Goal: Transaction & Acquisition: Book appointment/travel/reservation

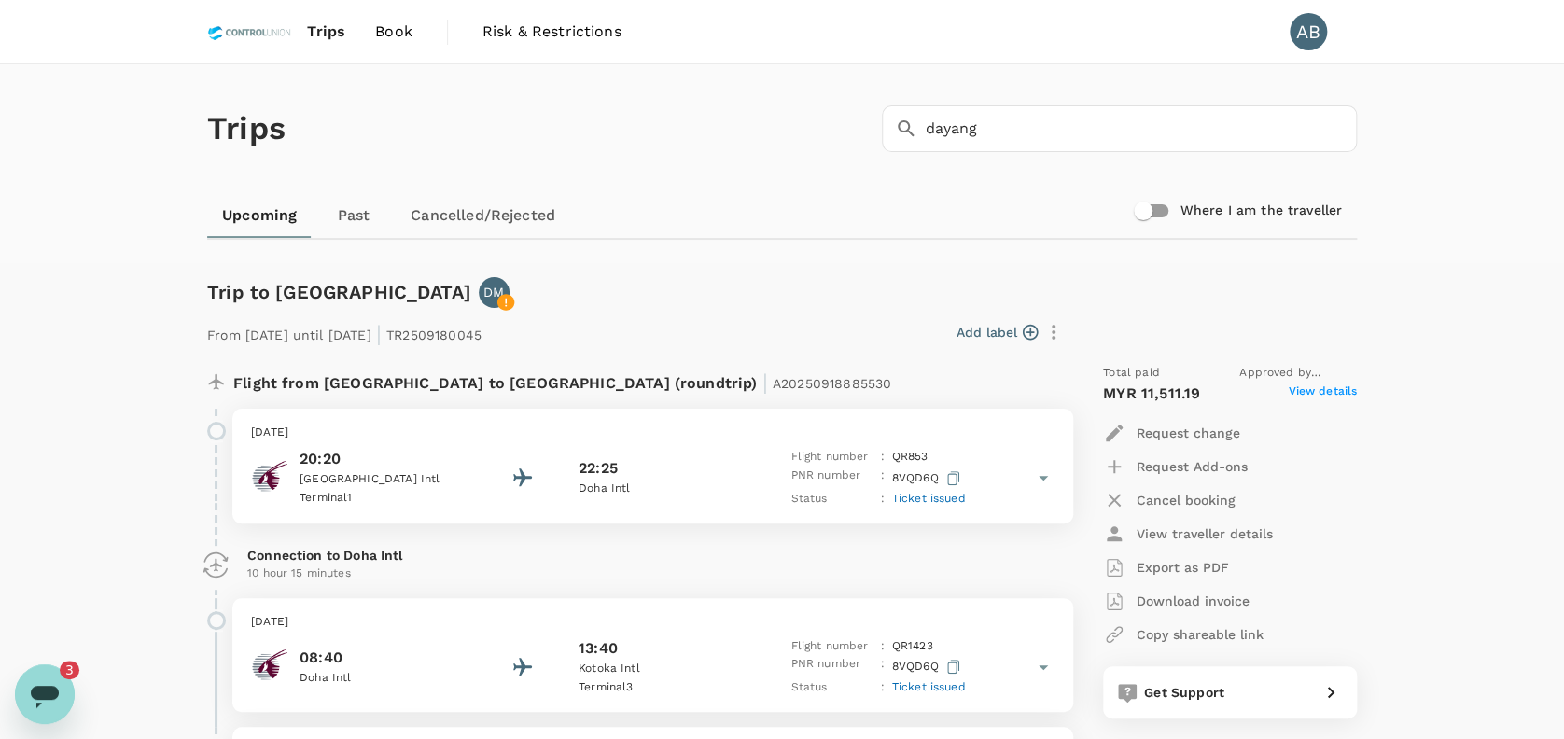
scroll to position [8633, 0]
click at [402, 34] on span "Book" at bounding box center [393, 32] width 37 height 22
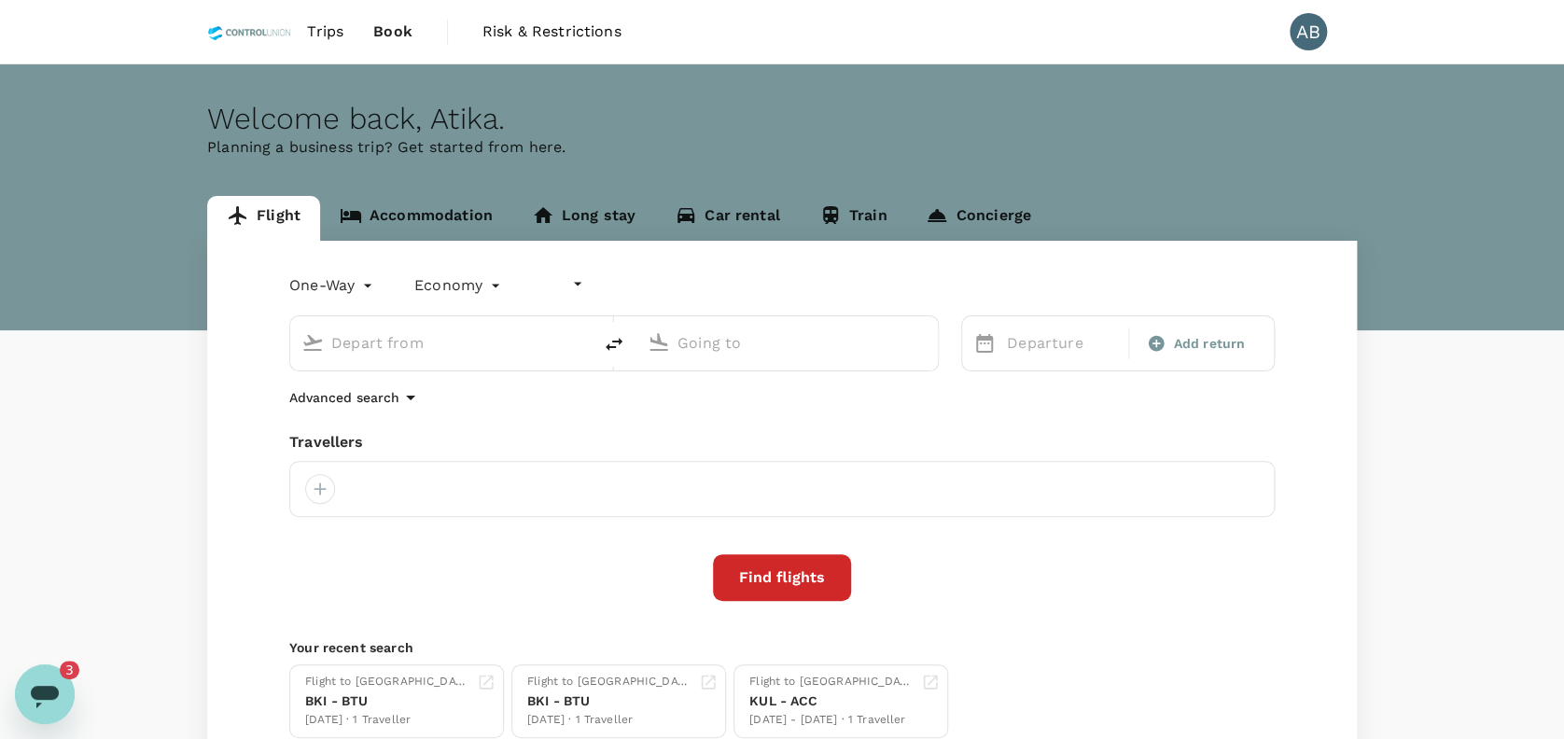
type input "undefined, undefined (any)"
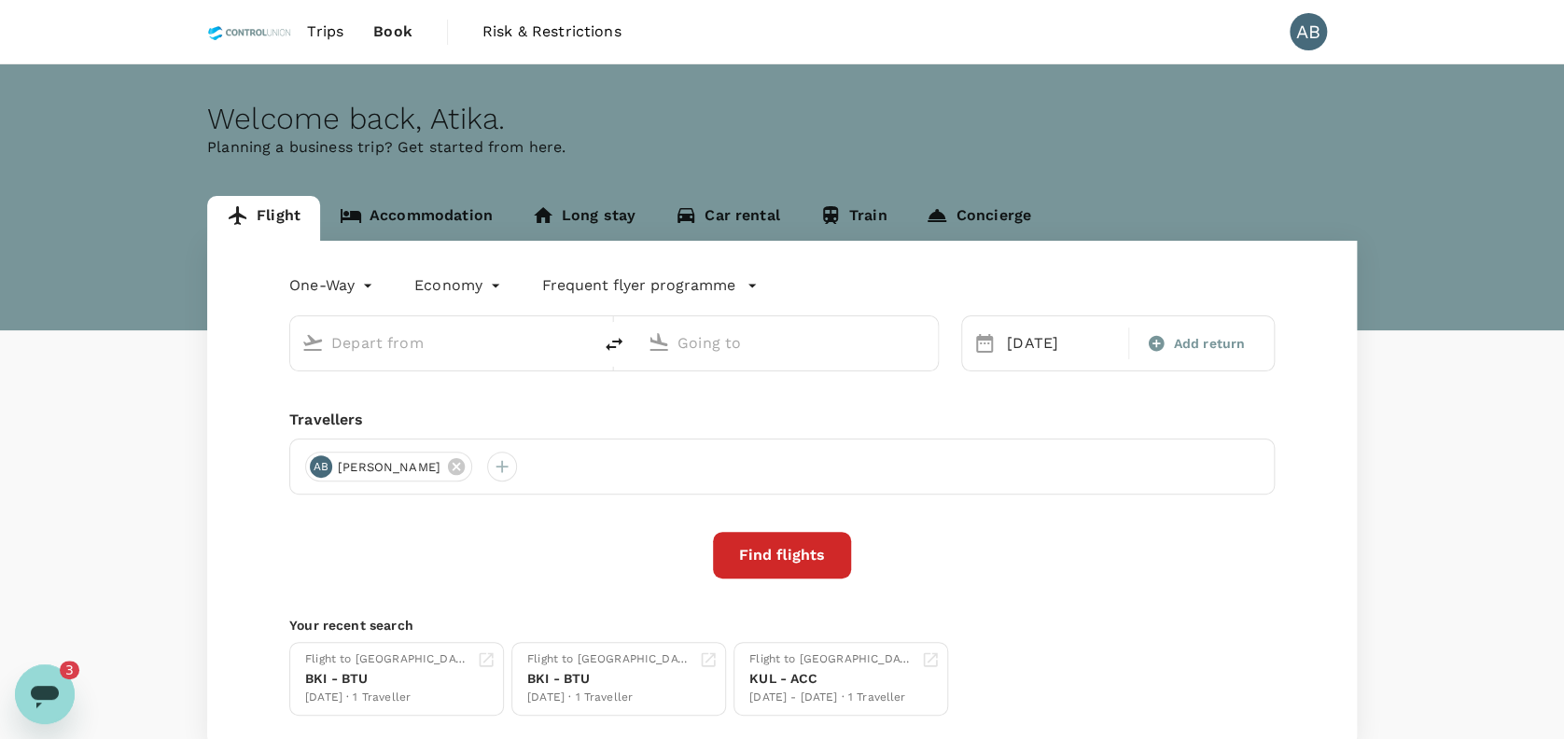
type input "Kota Kinabalu Intl (BKI)"
type input "Miri Intl (MYY)"
type input "Kota Kinabalu Intl (BKI)"
type input "Miri Intl (MYY)"
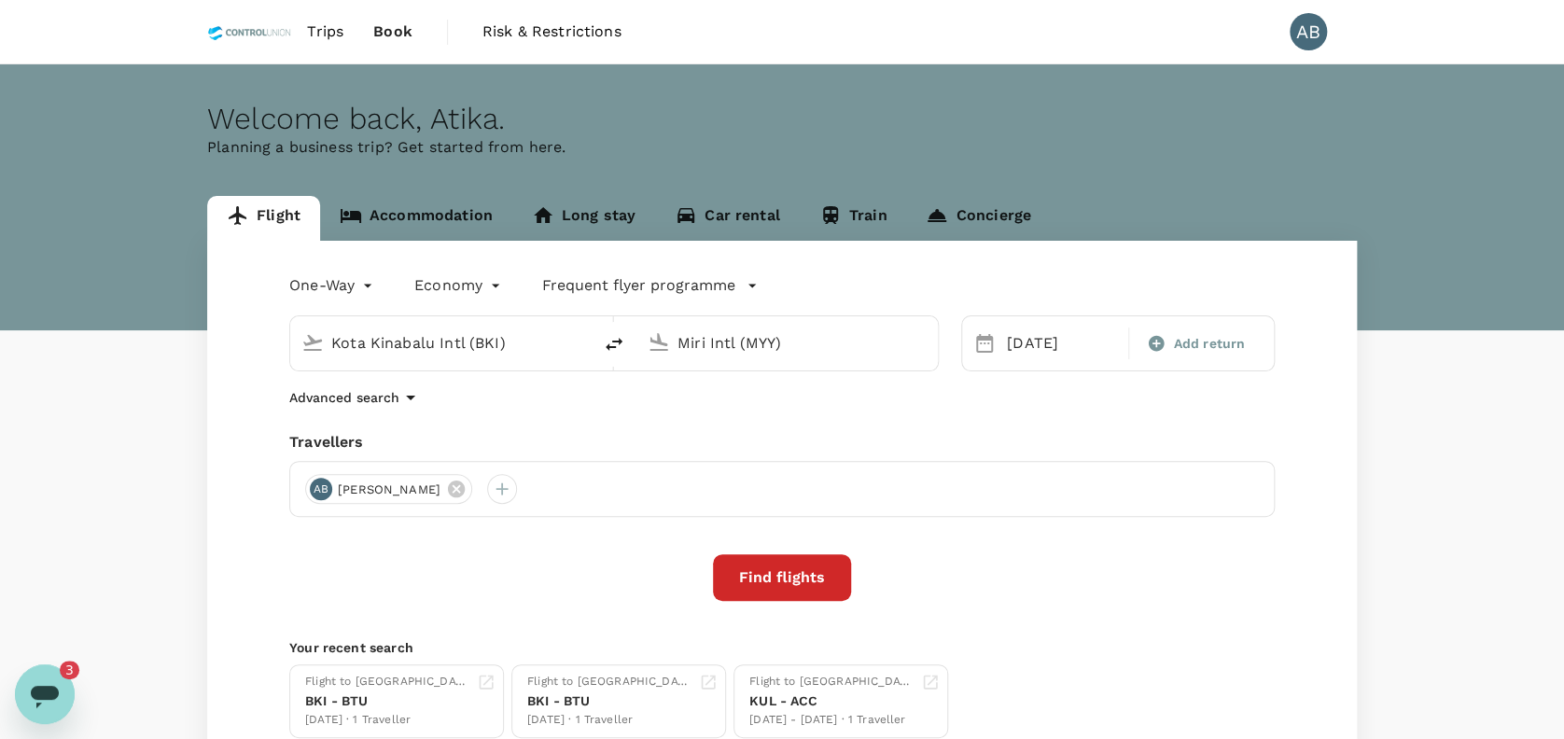
click at [537, 349] on input "Kota Kinabalu Intl (BKI)" at bounding box center [441, 342] width 221 height 29
click at [511, 408] on p "[GEOGRAPHIC_DATA] Intl" at bounding box center [466, 398] width 366 height 19
type input "Kuala Lumpur Intl ([GEOGRAPHIC_DATA])"
click at [828, 349] on input "Miri Intl (MYY)" at bounding box center [787, 342] width 221 height 29
click at [739, 405] on div "Minangkabau Intl PDG" at bounding box center [802, 398] width 429 height 29
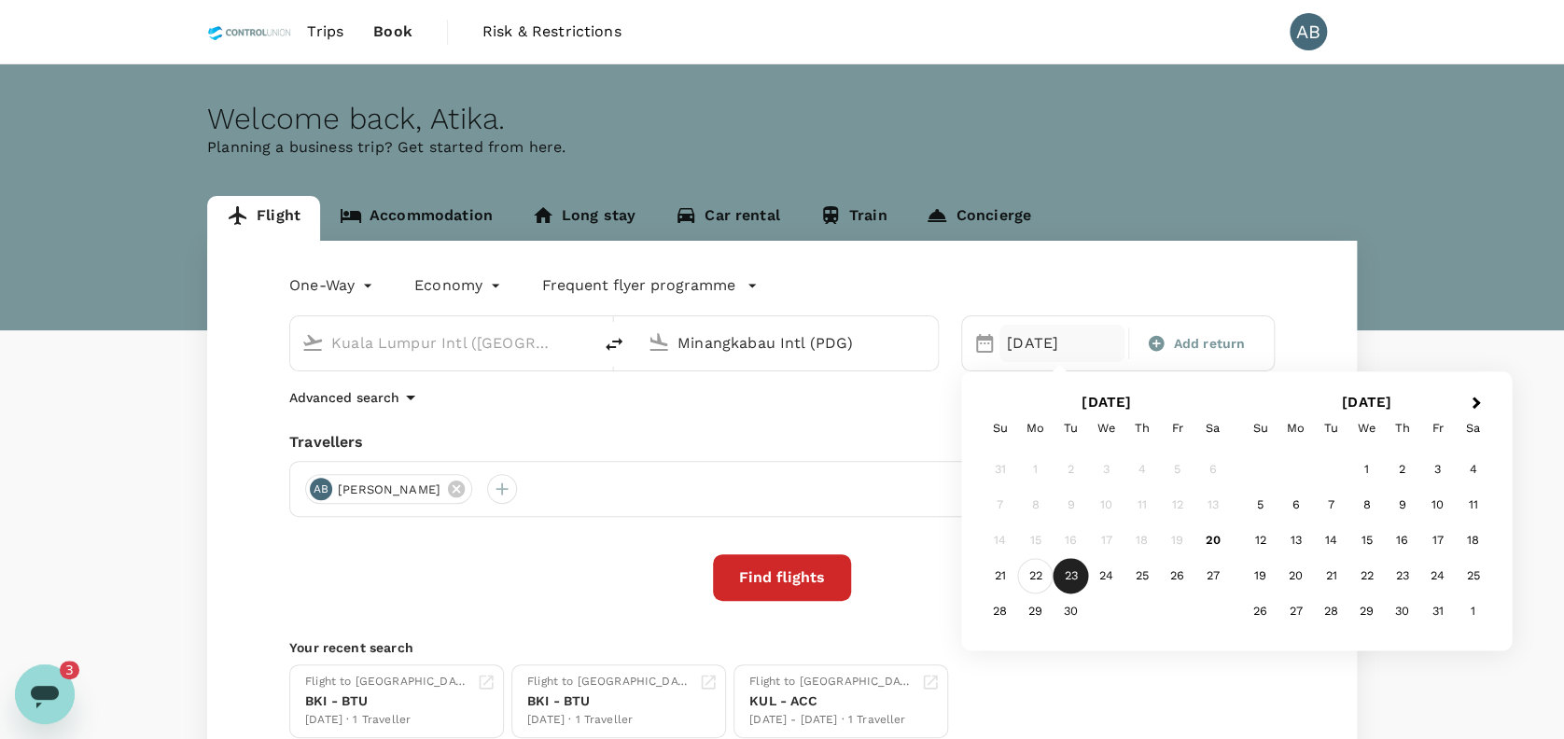
type input "Minangkabau Intl (PDG)"
click at [1026, 571] on div "22" at bounding box center [1035, 576] width 35 height 35
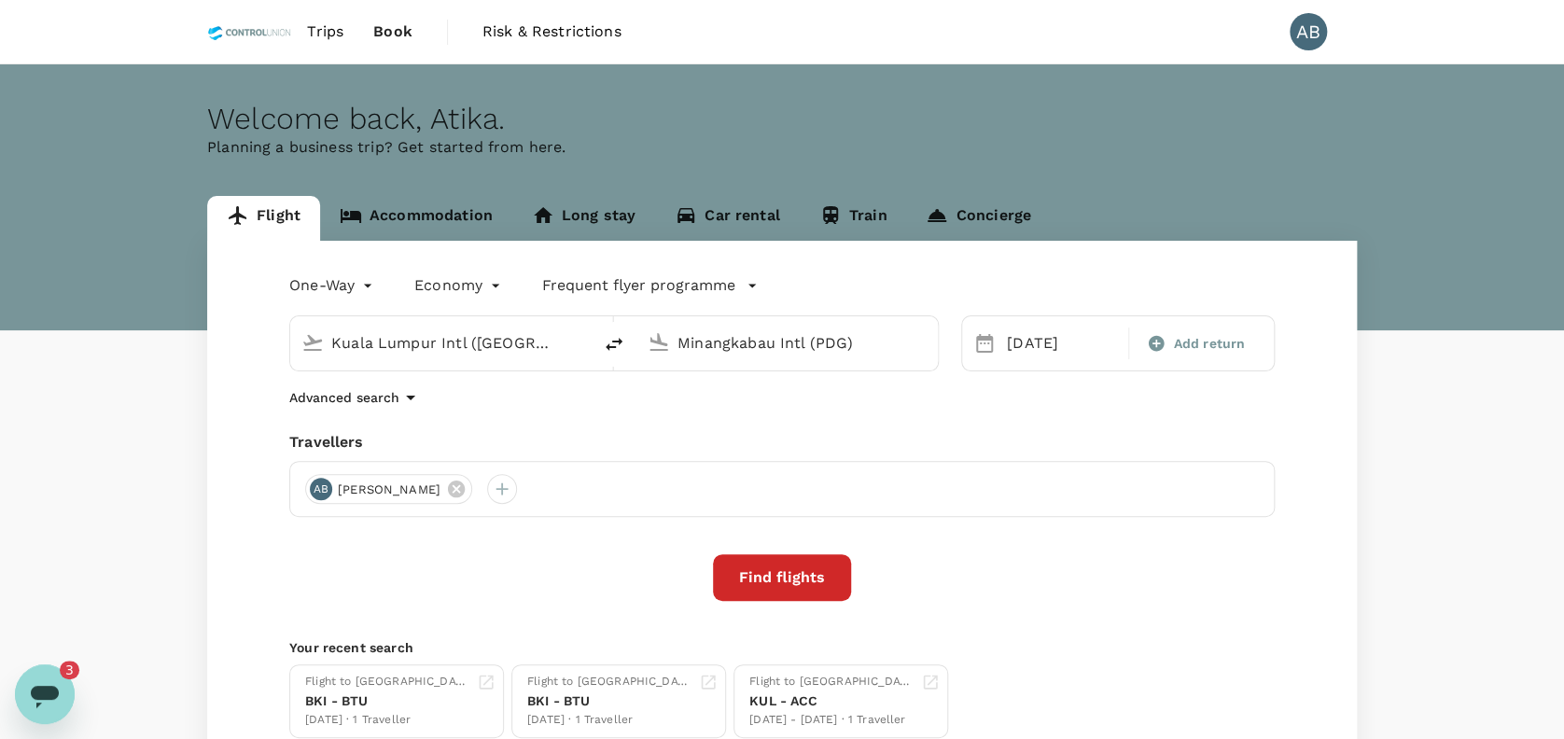
click at [867, 388] on div "Advanced search" at bounding box center [781, 397] width 985 height 22
click at [467, 479] on icon at bounding box center [456, 489] width 21 height 21
click at [338, 484] on div at bounding box center [781, 489] width 985 height 56
click at [333, 485] on div at bounding box center [781, 489] width 985 height 56
click at [321, 488] on div at bounding box center [320, 489] width 30 height 30
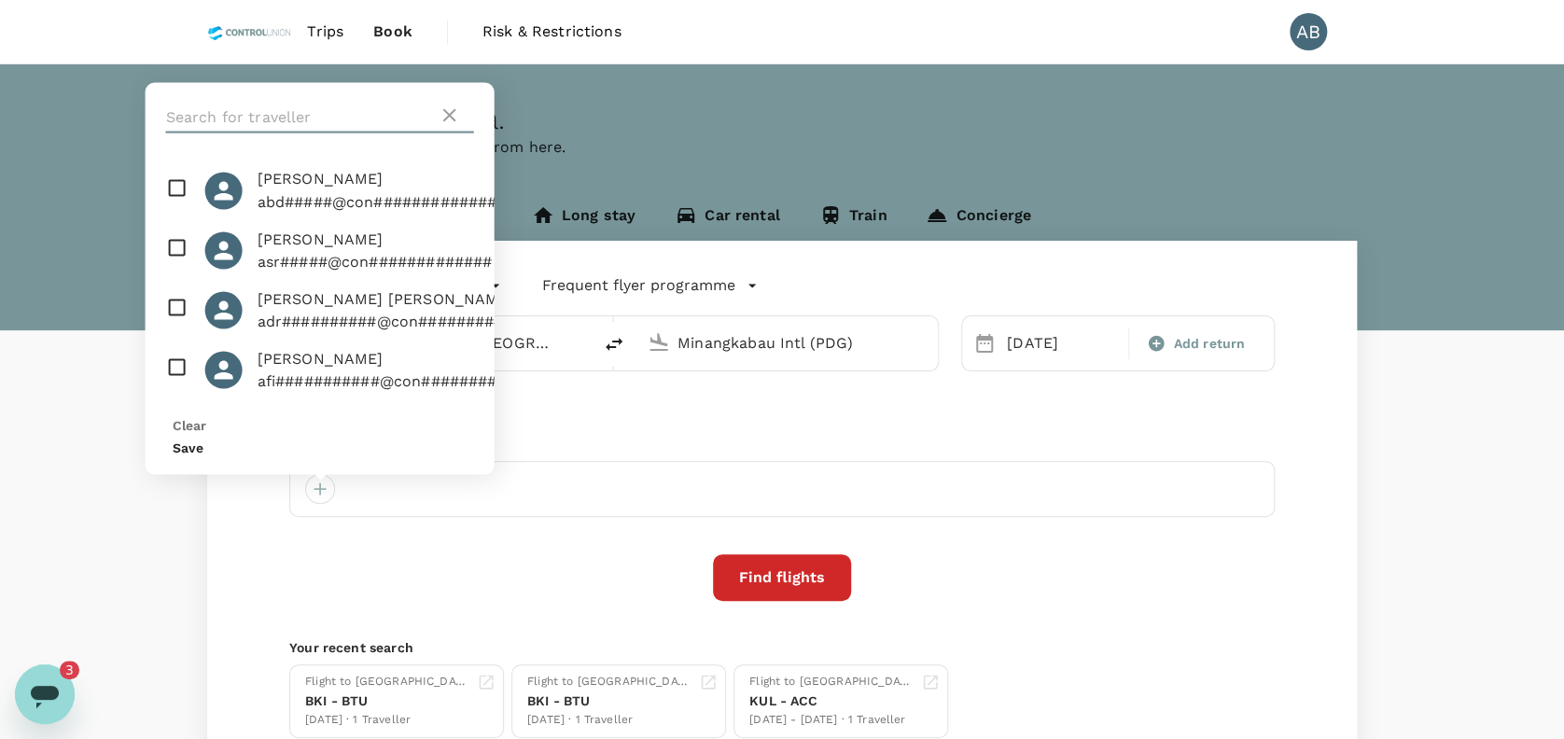
click at [277, 132] on input "text" at bounding box center [302, 118] width 272 height 30
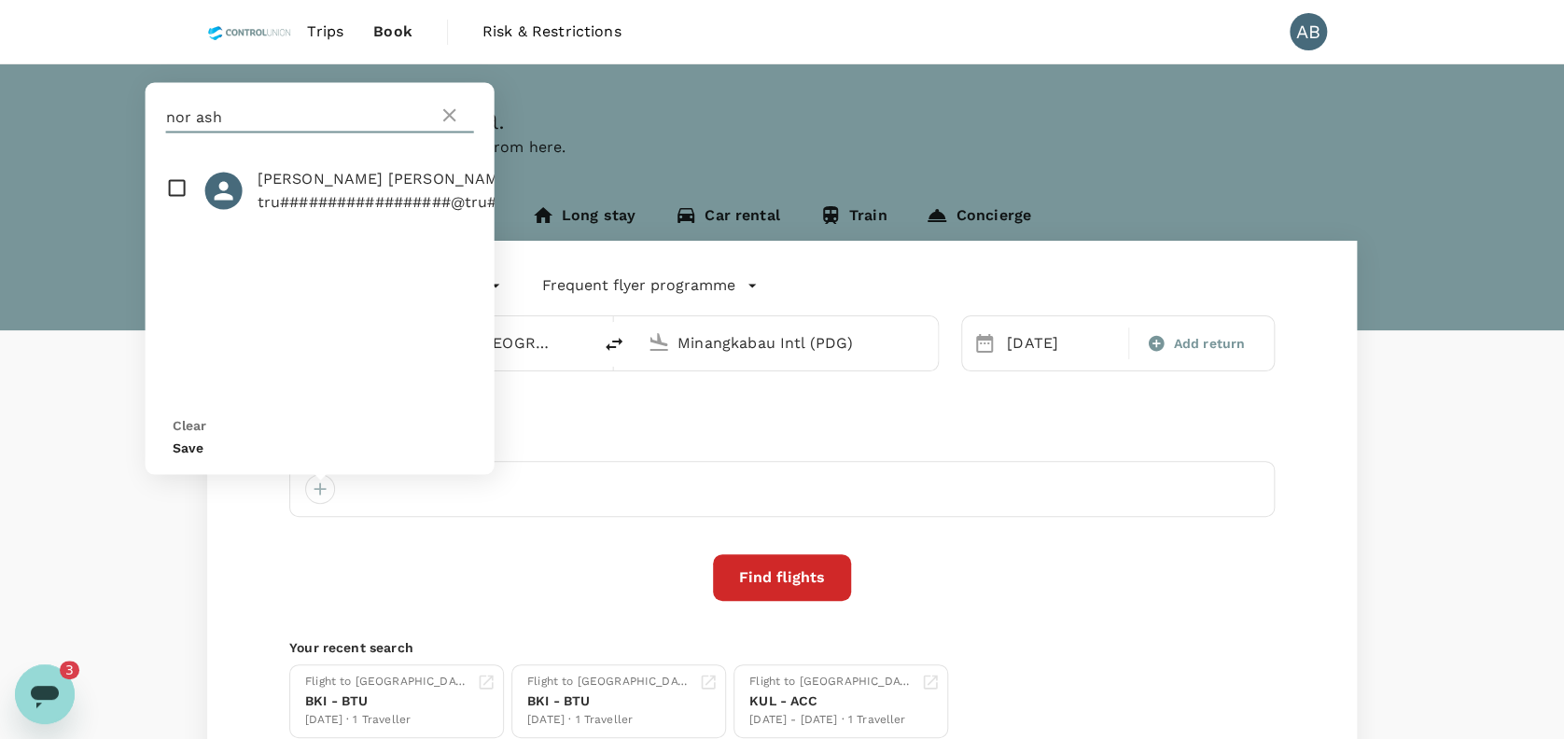
type input "nor ash"
click at [177, 220] on input "checkbox" at bounding box center [320, 190] width 349 height 60
checkbox input "true"
click at [203, 450] on button "Save" at bounding box center [188, 446] width 31 height 15
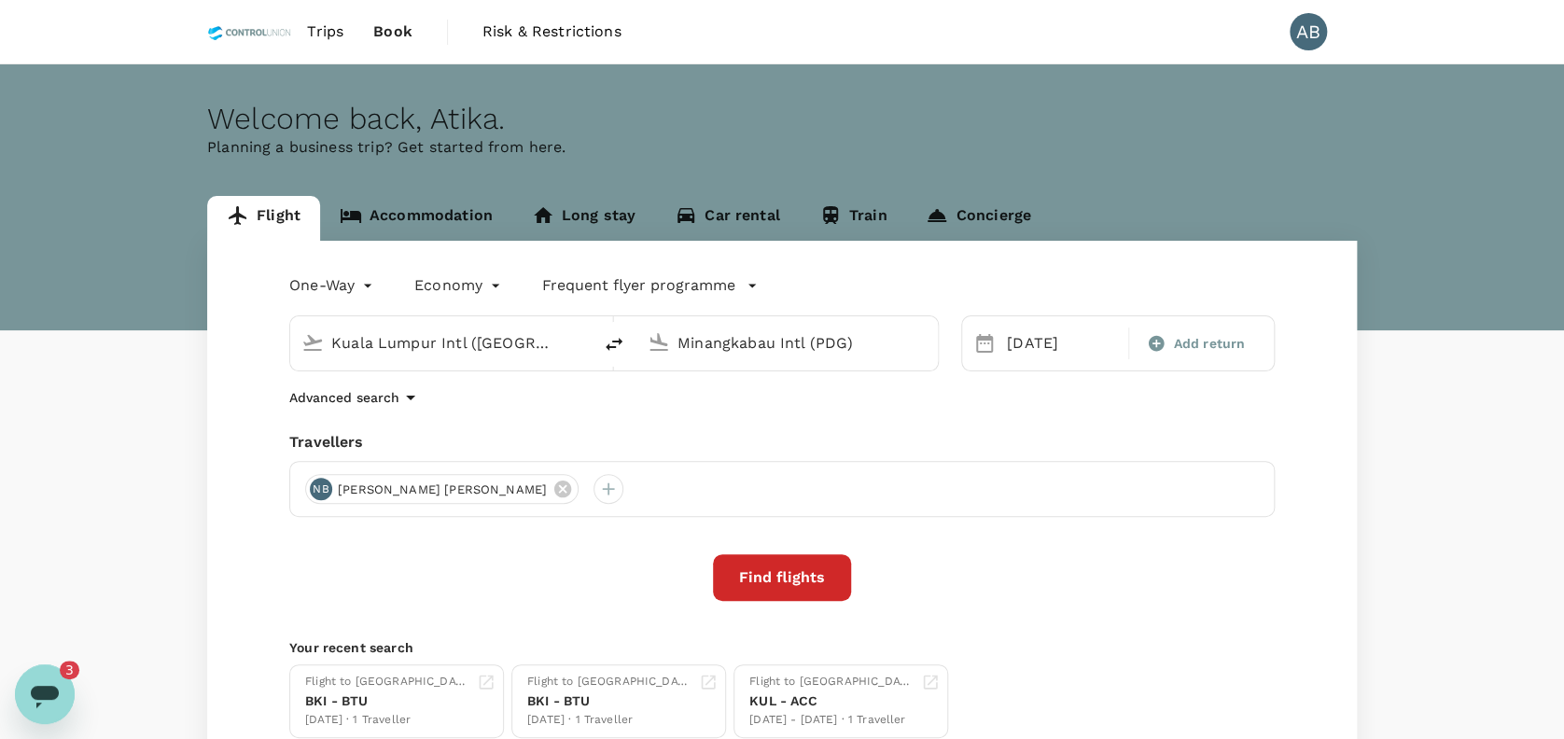
click at [802, 585] on button "Find flights" at bounding box center [782, 577] width 138 height 47
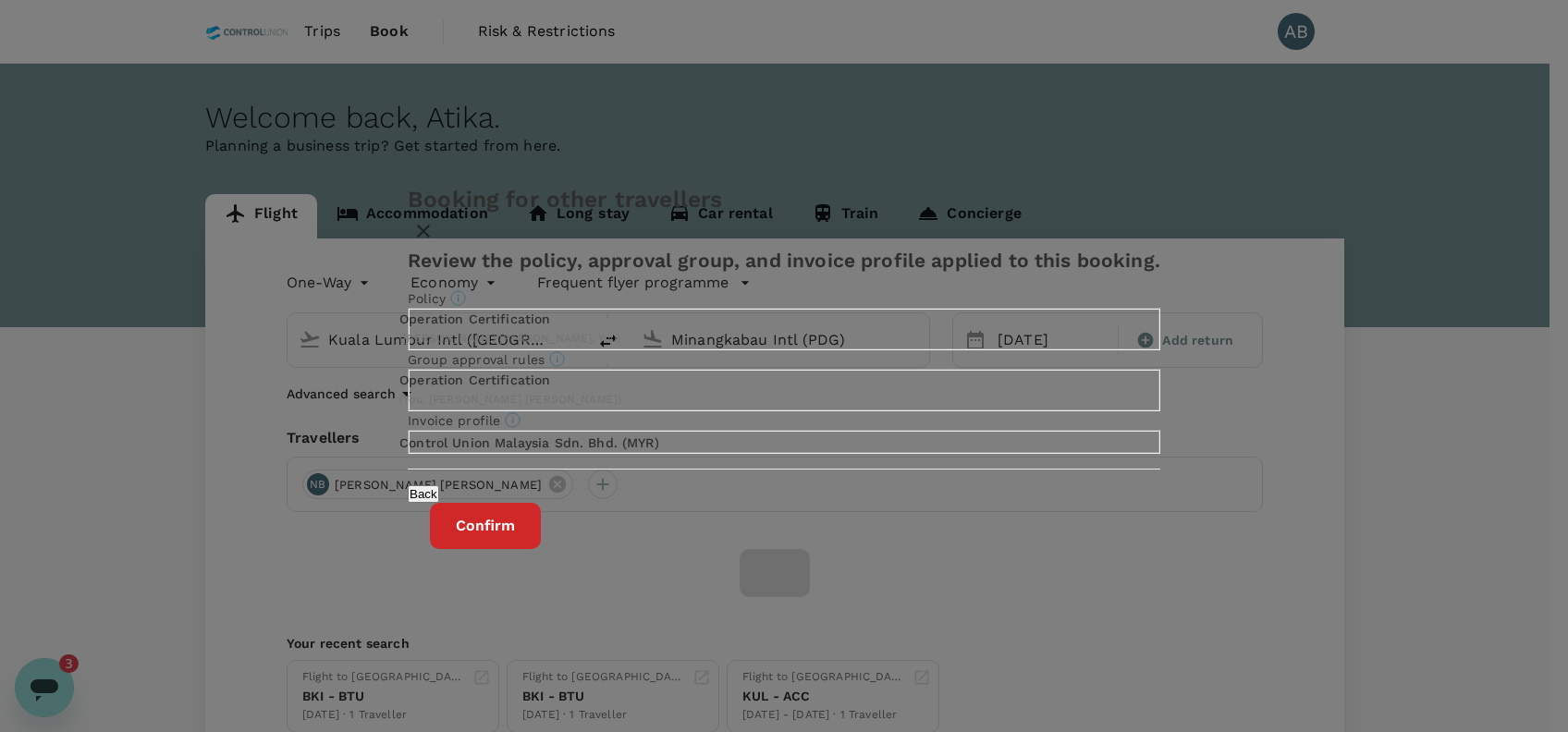
click at [541, 549] on button "Confirm" at bounding box center [486, 526] width 111 height 47
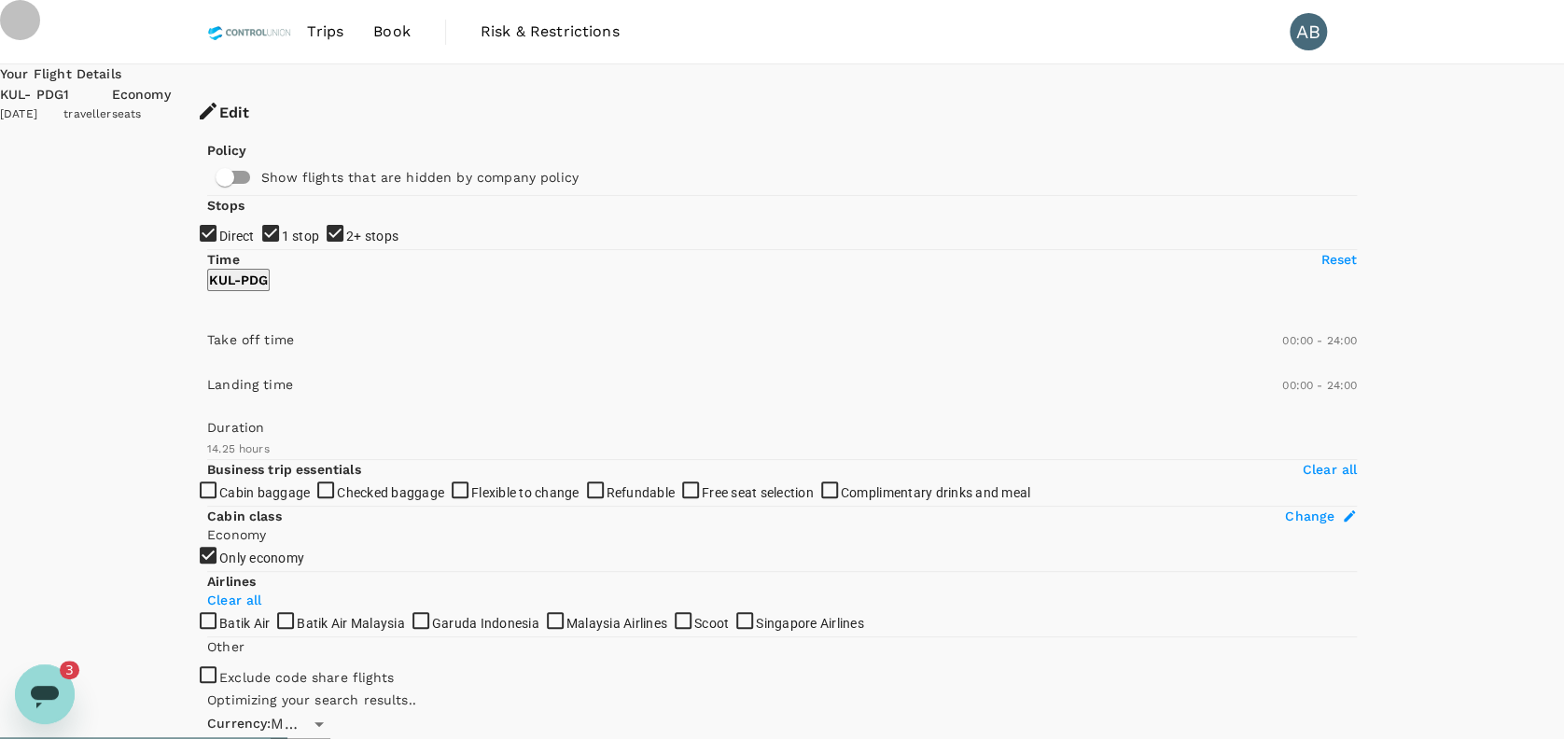
click at [218, 377] on input "2+ stops" at bounding box center [782, 369] width 1564 height 739
checkbox input "false"
click at [218, 327] on input "1 stop" at bounding box center [782, 369] width 1564 height 739
checkbox input "false"
type input "1360"
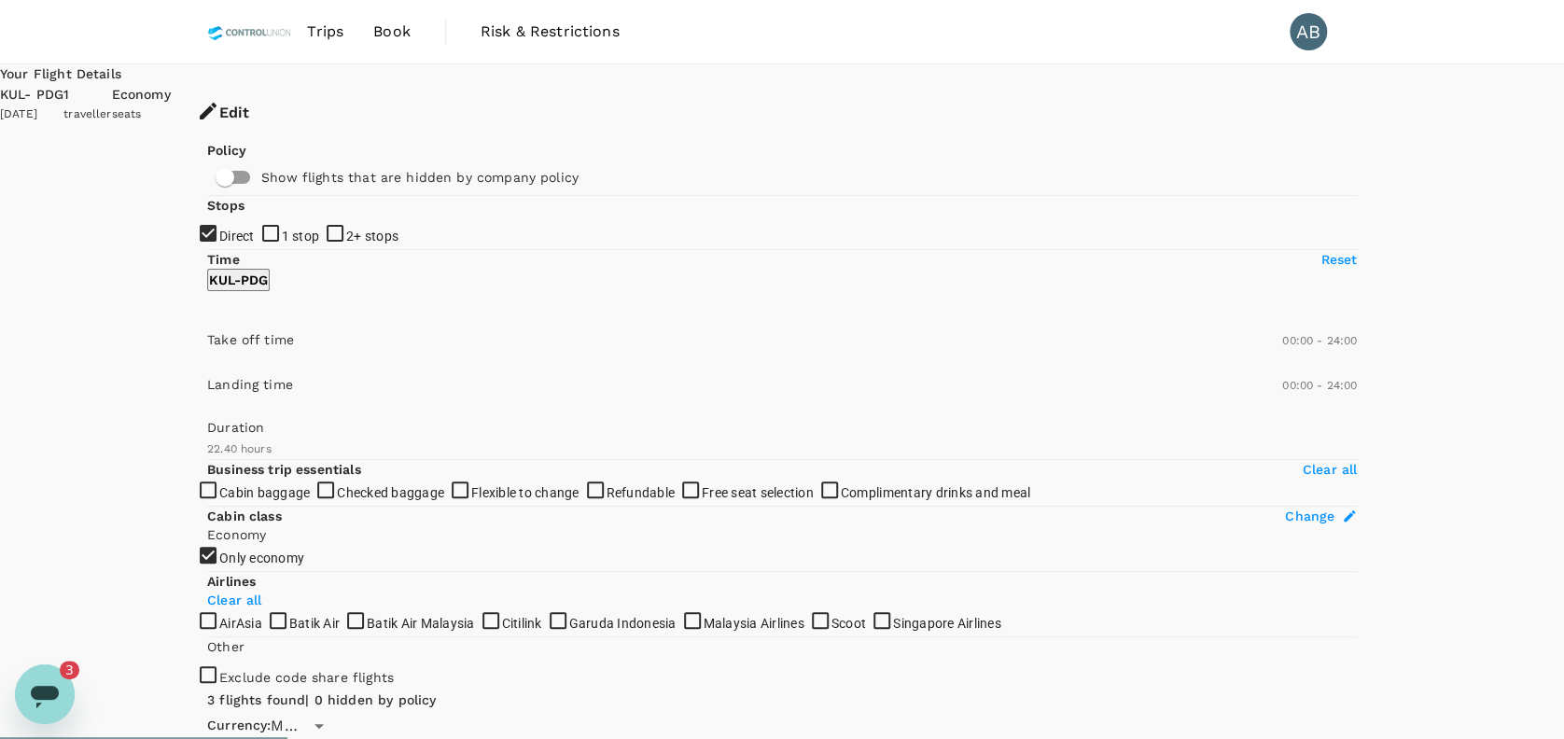
drag, startPoint x: 829, startPoint y: 158, endPoint x: 843, endPoint y: 149, distance: 17.1
click at [829, 690] on div "3 flights found | 0 hidden by policy" at bounding box center [638, 700] width 862 height 21
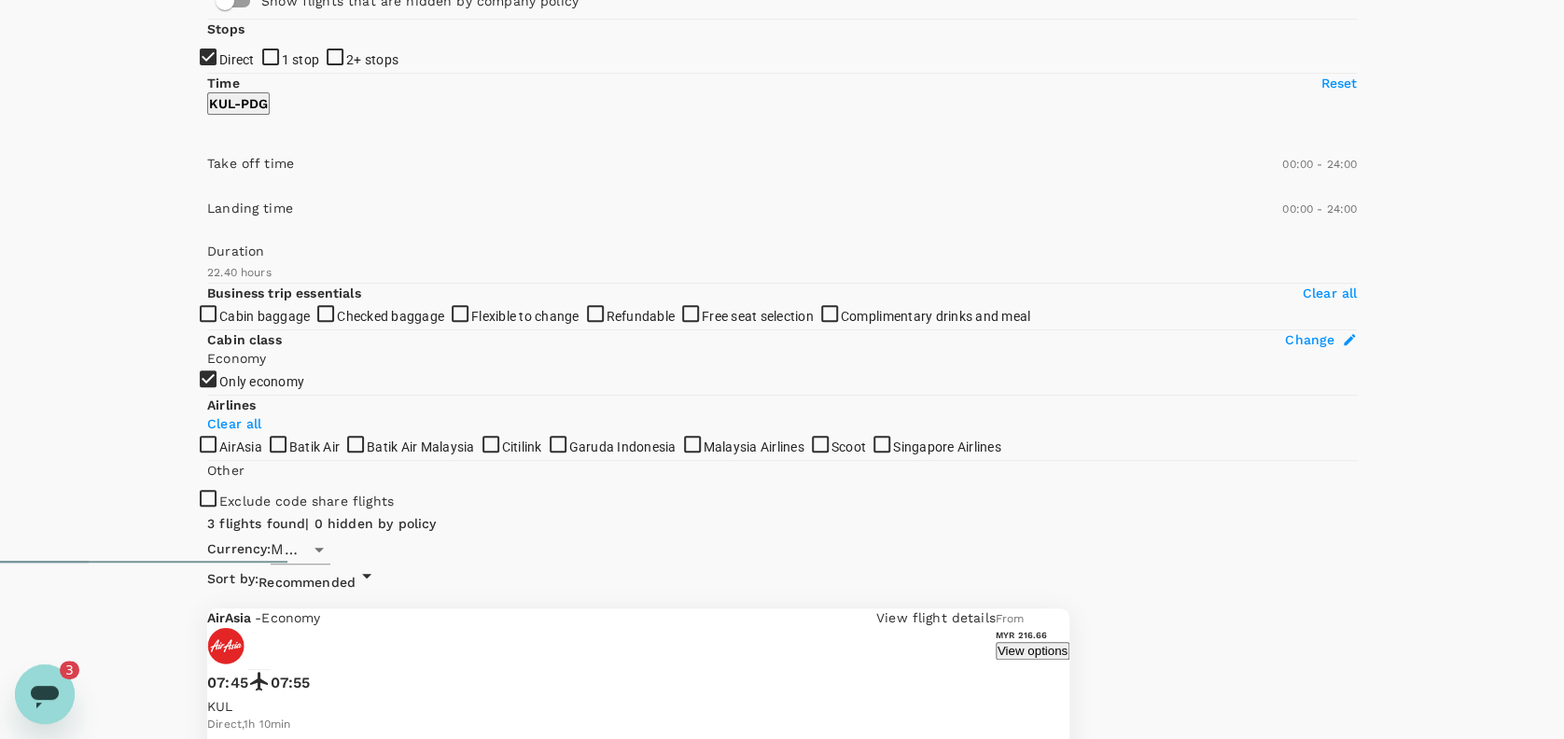
scroll to position [196, 0]
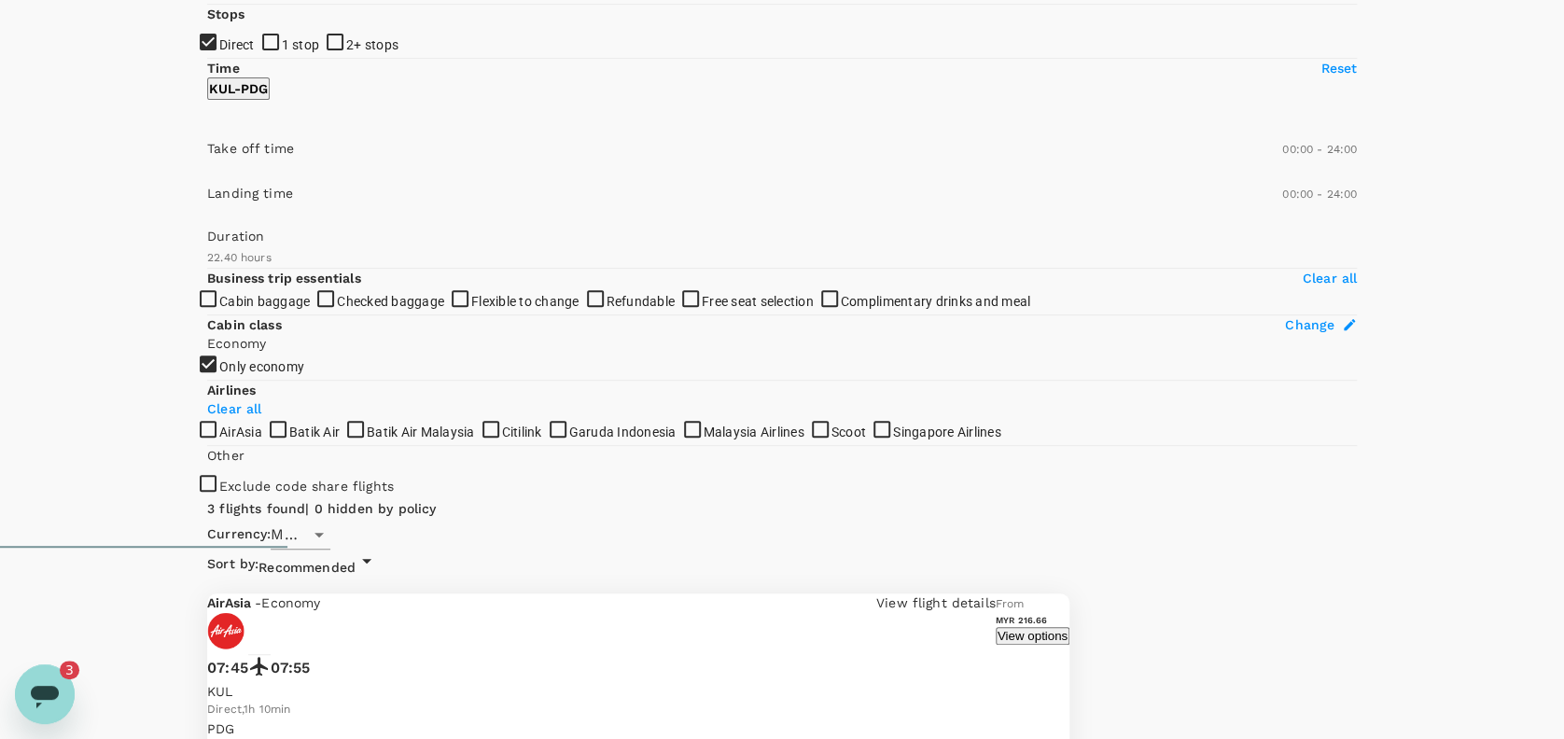
scroll to position [168, 0]
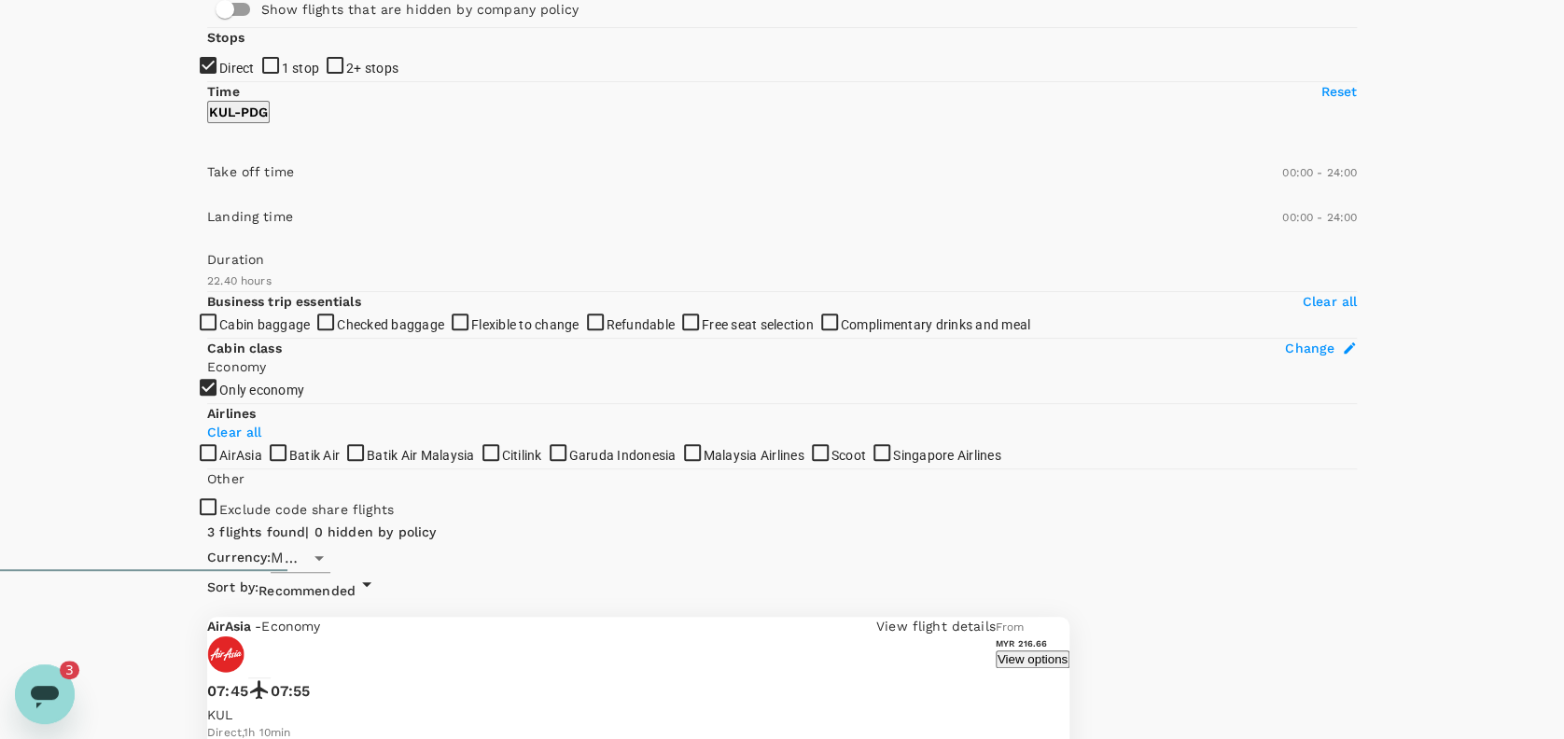
click at [1069, 650] on button "View options" at bounding box center [1033, 659] width 74 height 18
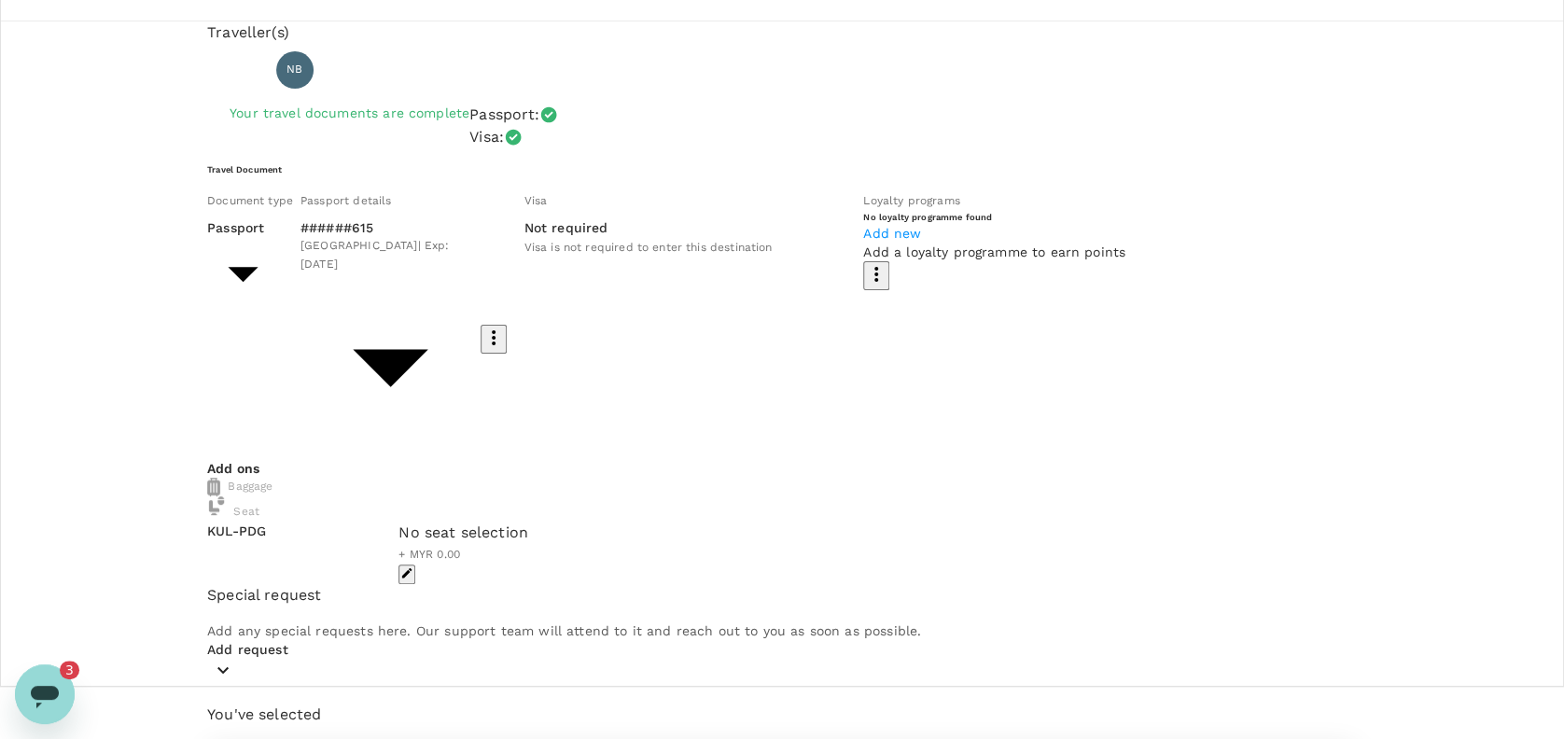
scroll to position [80, 0]
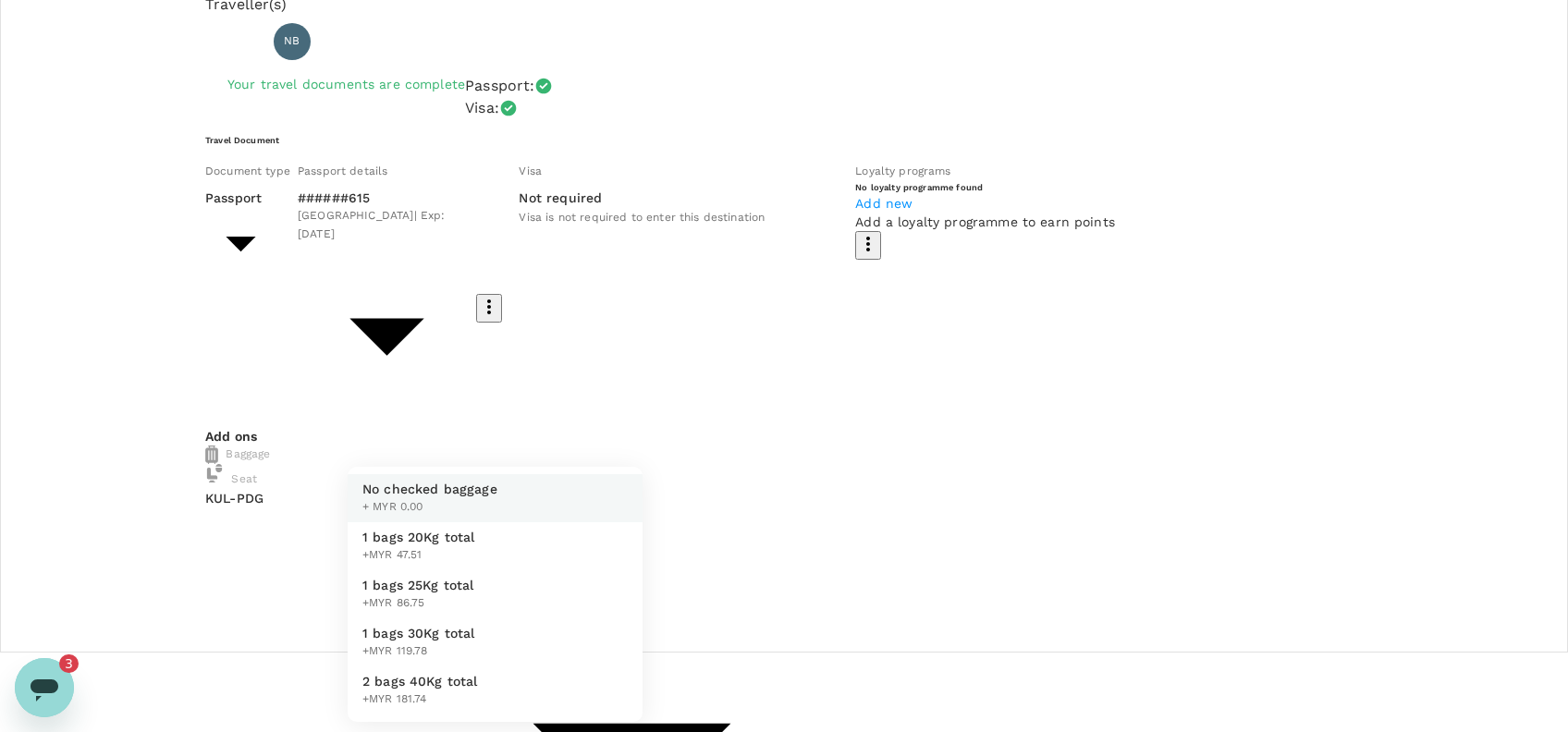
click at [413, 561] on span "+MYR 47.51" at bounding box center [419, 555] width 113 height 19
type input "1 - 47.51"
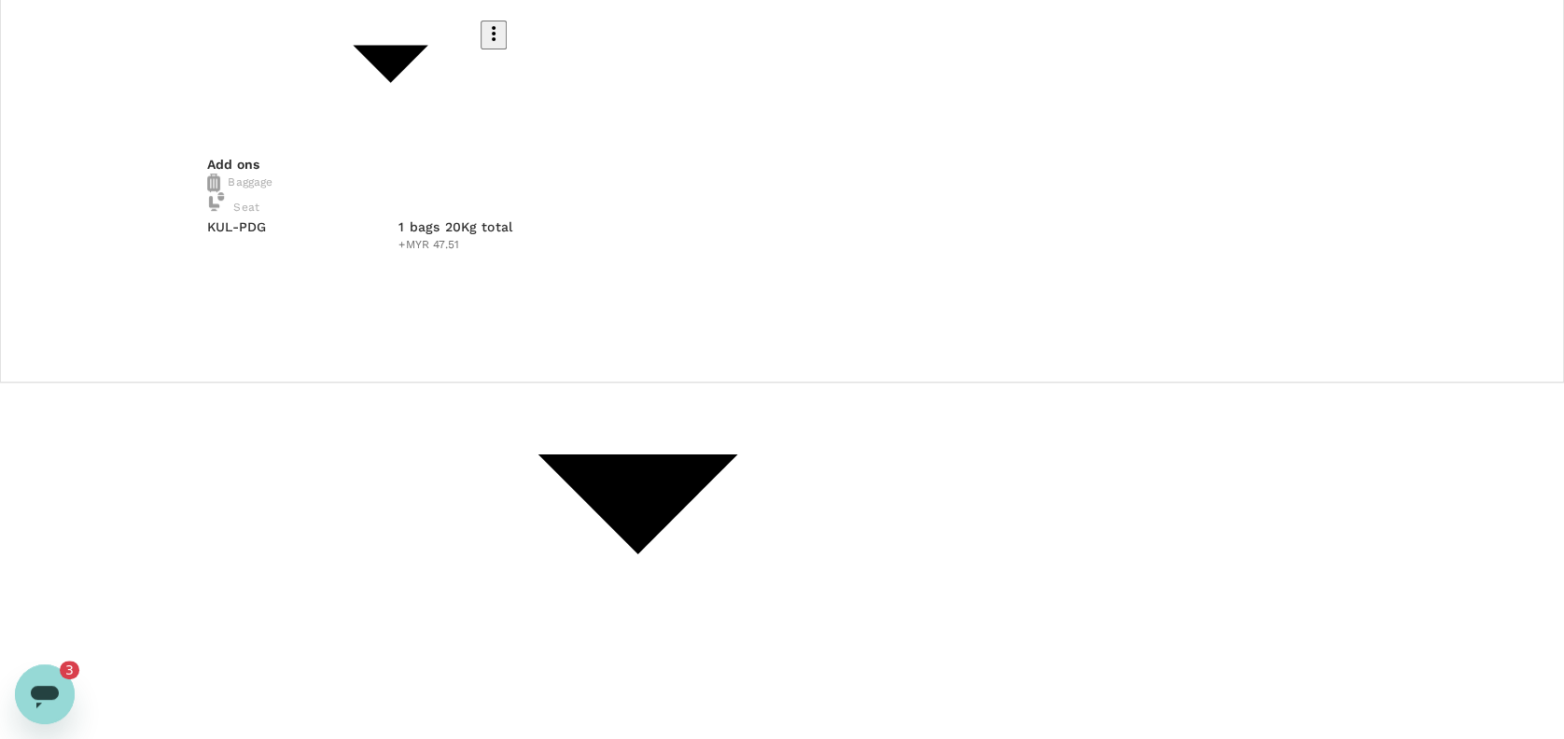
scroll to position [378, 0]
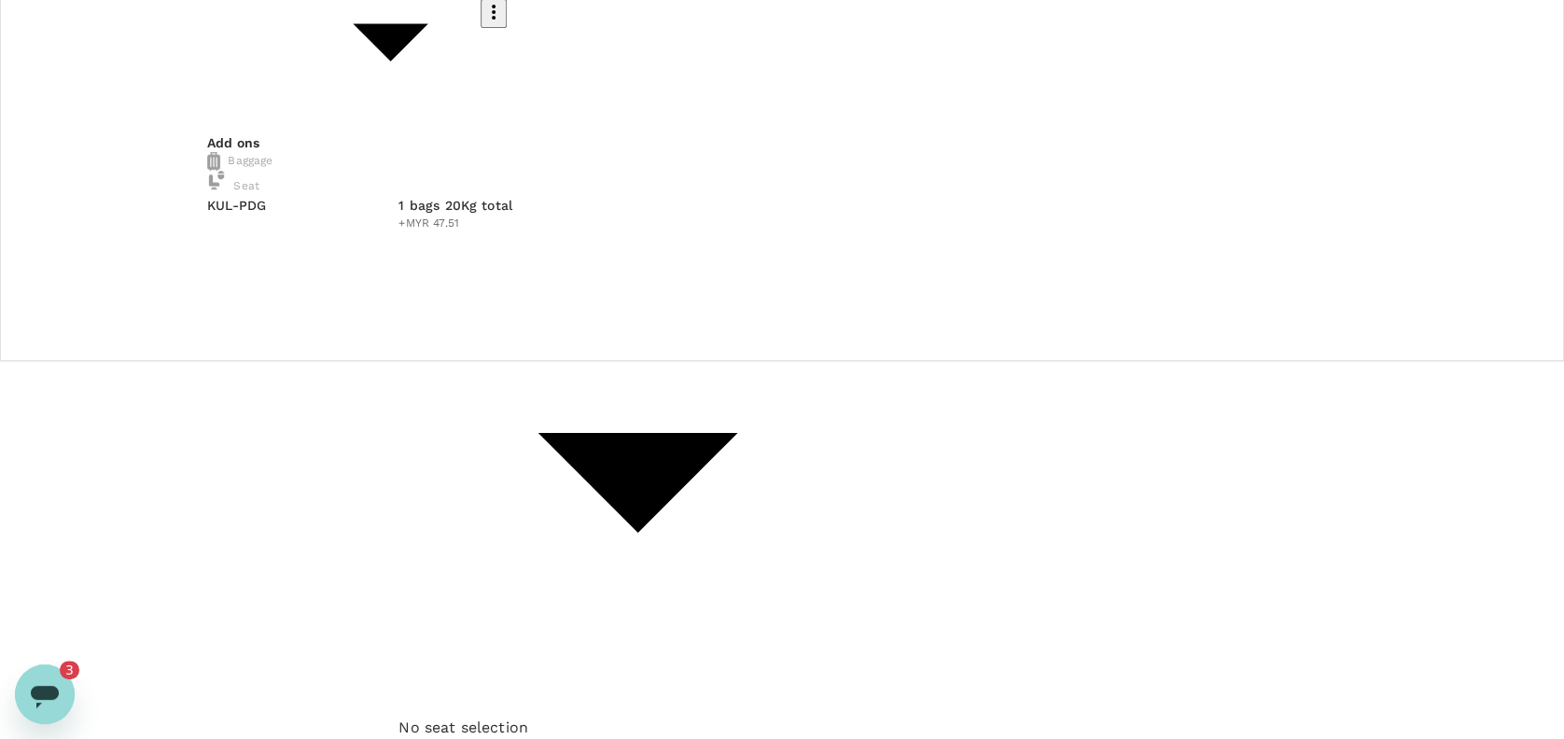
checkbox input "true"
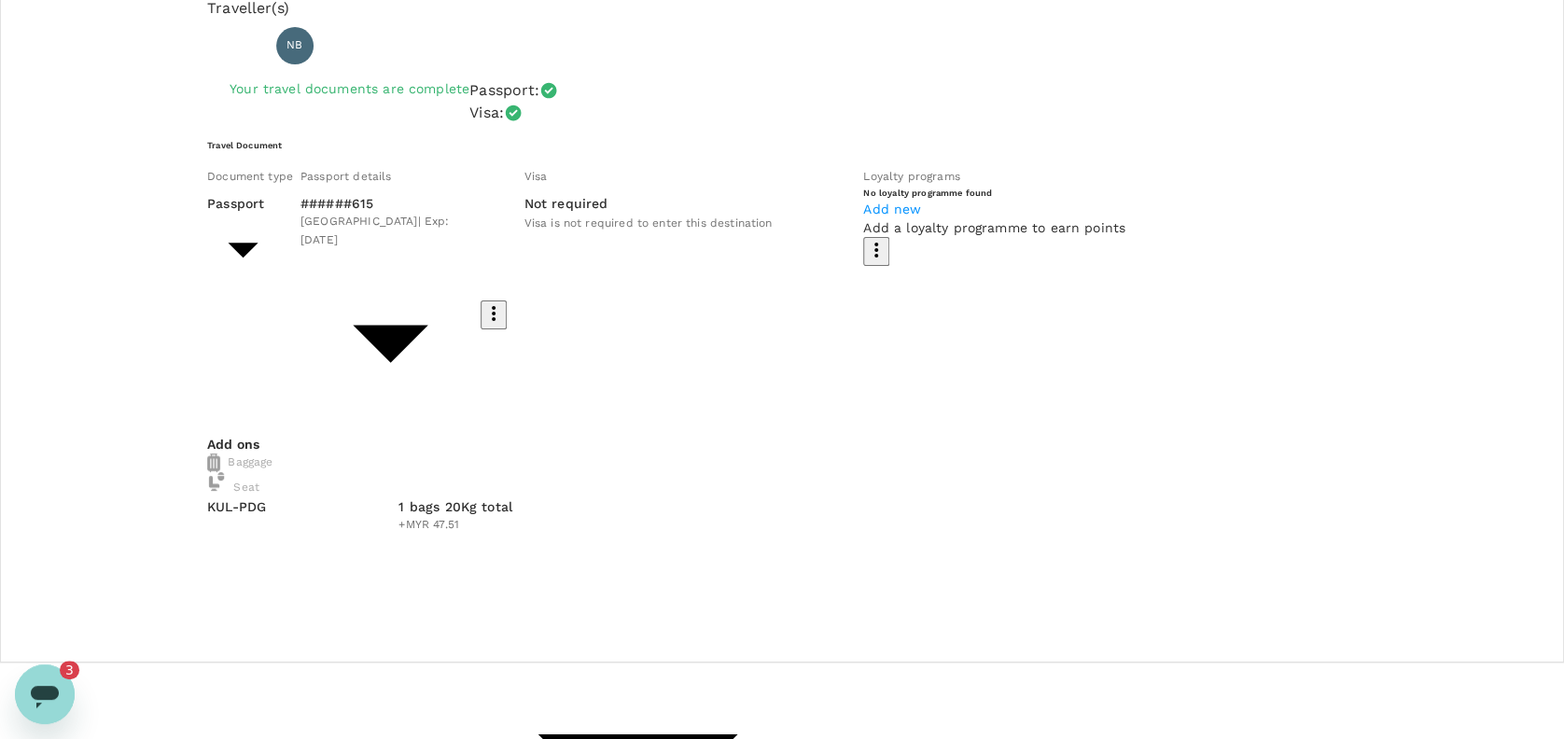
scroll to position [5, 0]
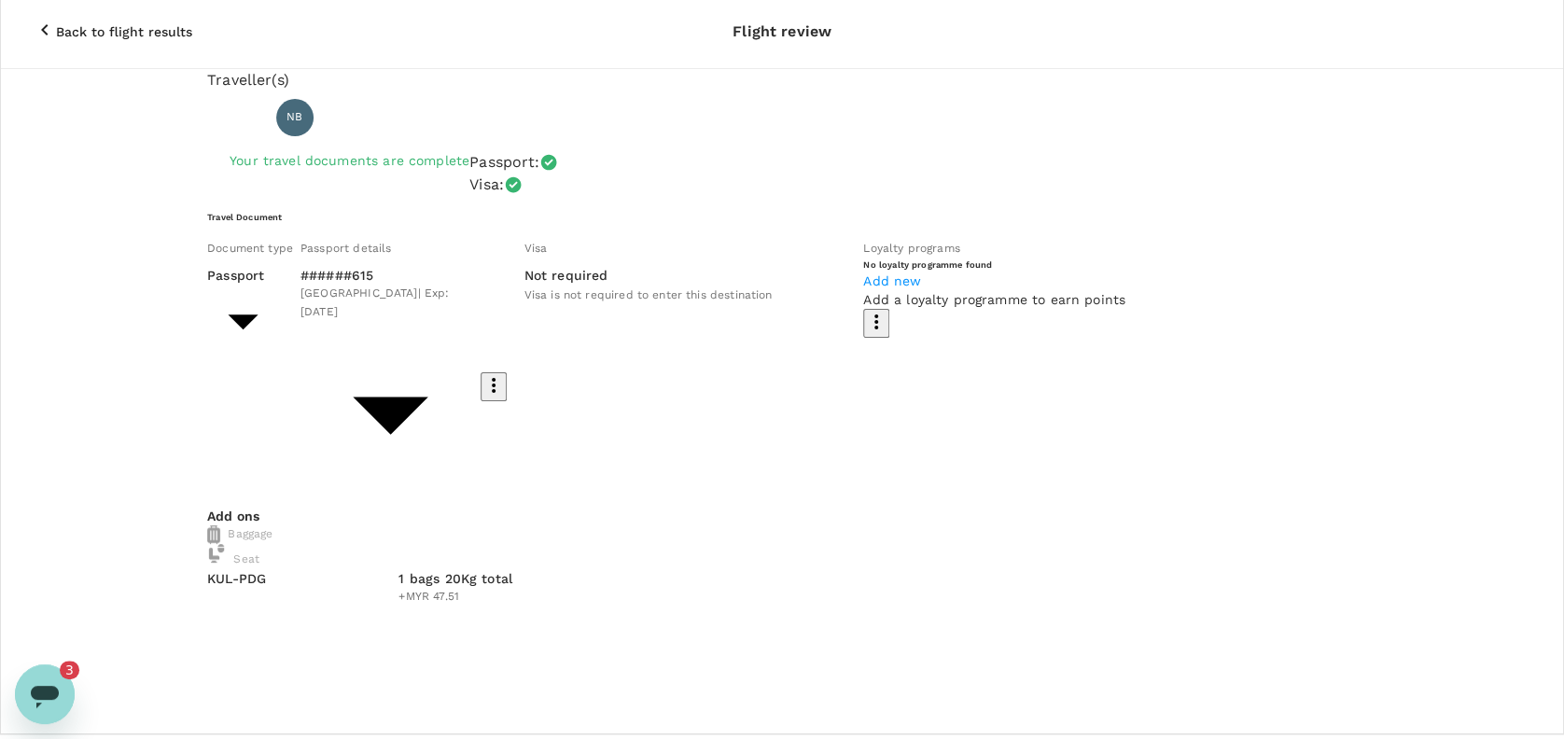
click at [34, 19] on icon "button" at bounding box center [45, 30] width 22 height 22
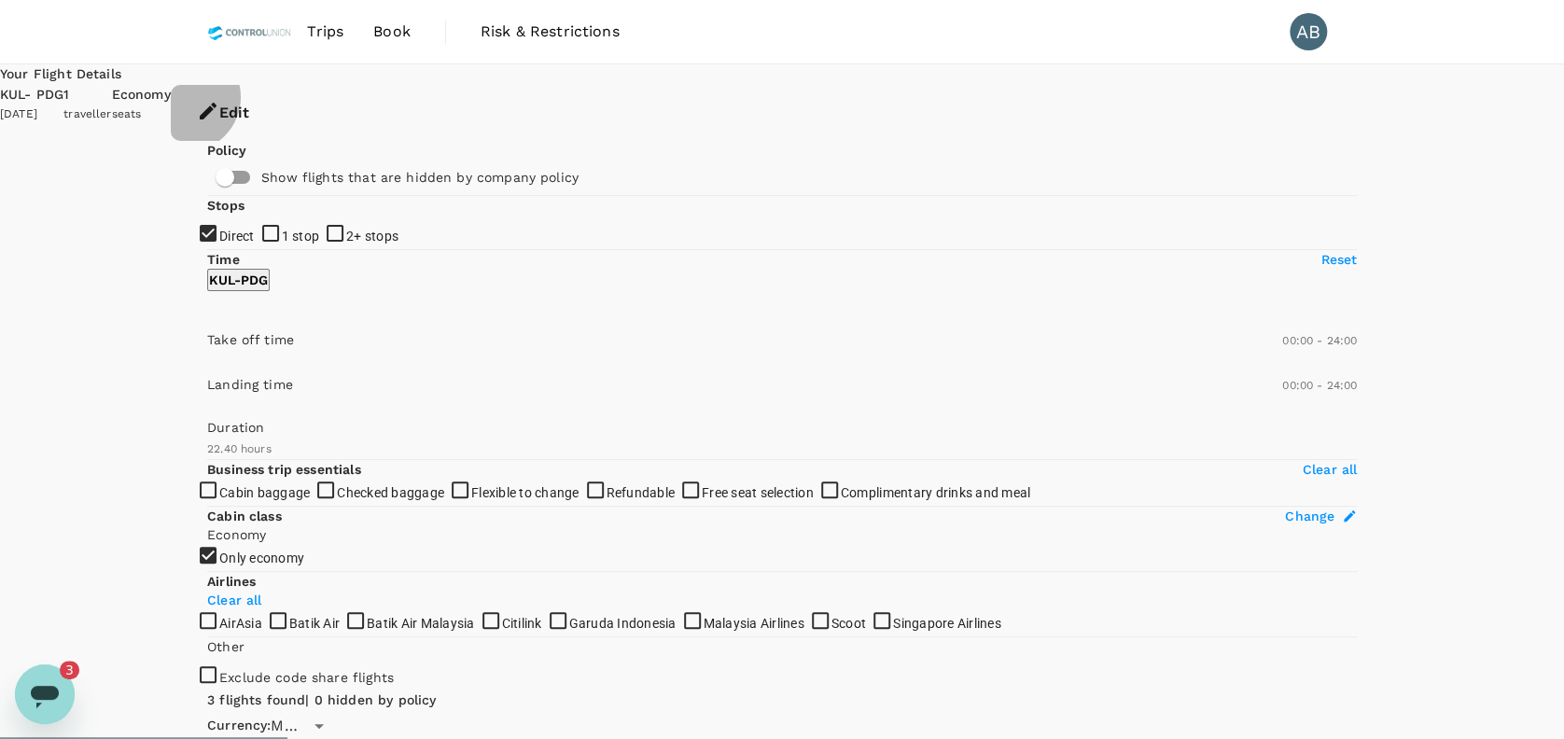
click at [216, 103] on icon "button" at bounding box center [208, 111] width 17 height 17
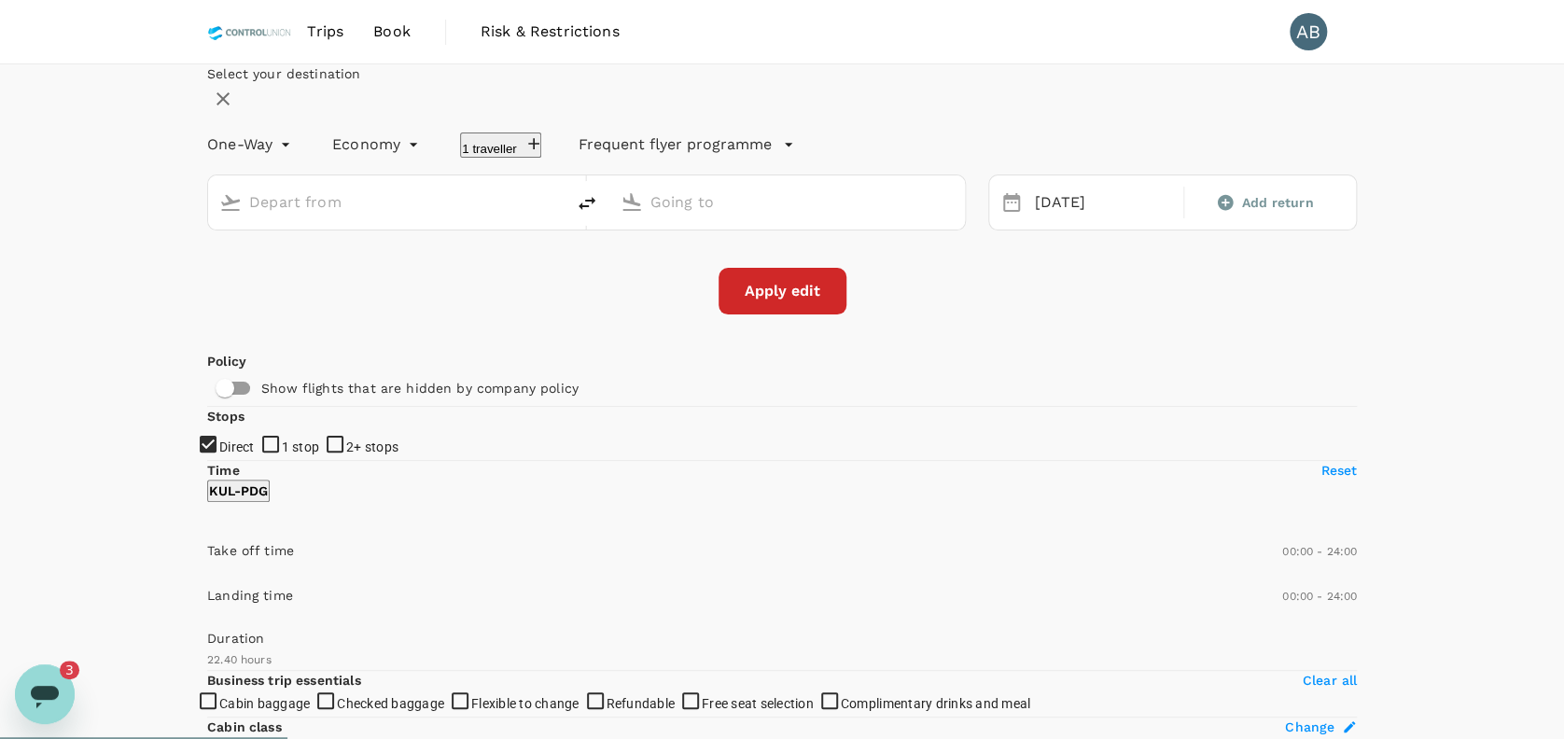
type input "Kuala Lumpur Intl ([GEOGRAPHIC_DATA])"
type input "Minangkabau Intl (PDG)"
click at [1023, 221] on div "[DATE]" at bounding box center [1103, 203] width 160 height 36
click at [1027, 221] on div "[DATE]" at bounding box center [1102, 203] width 153 height 36
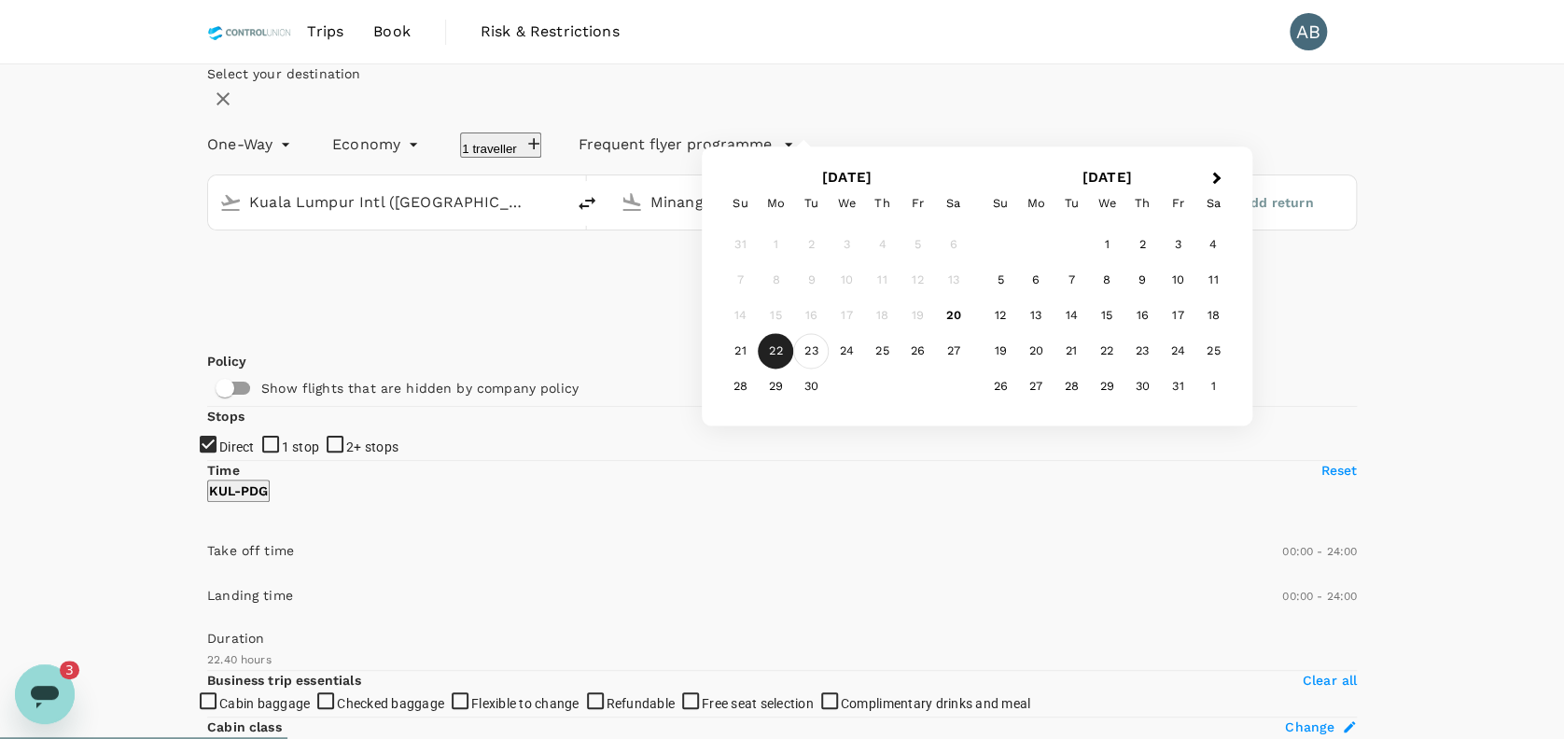
click at [829, 369] on div "23" at bounding box center [810, 351] width 35 height 35
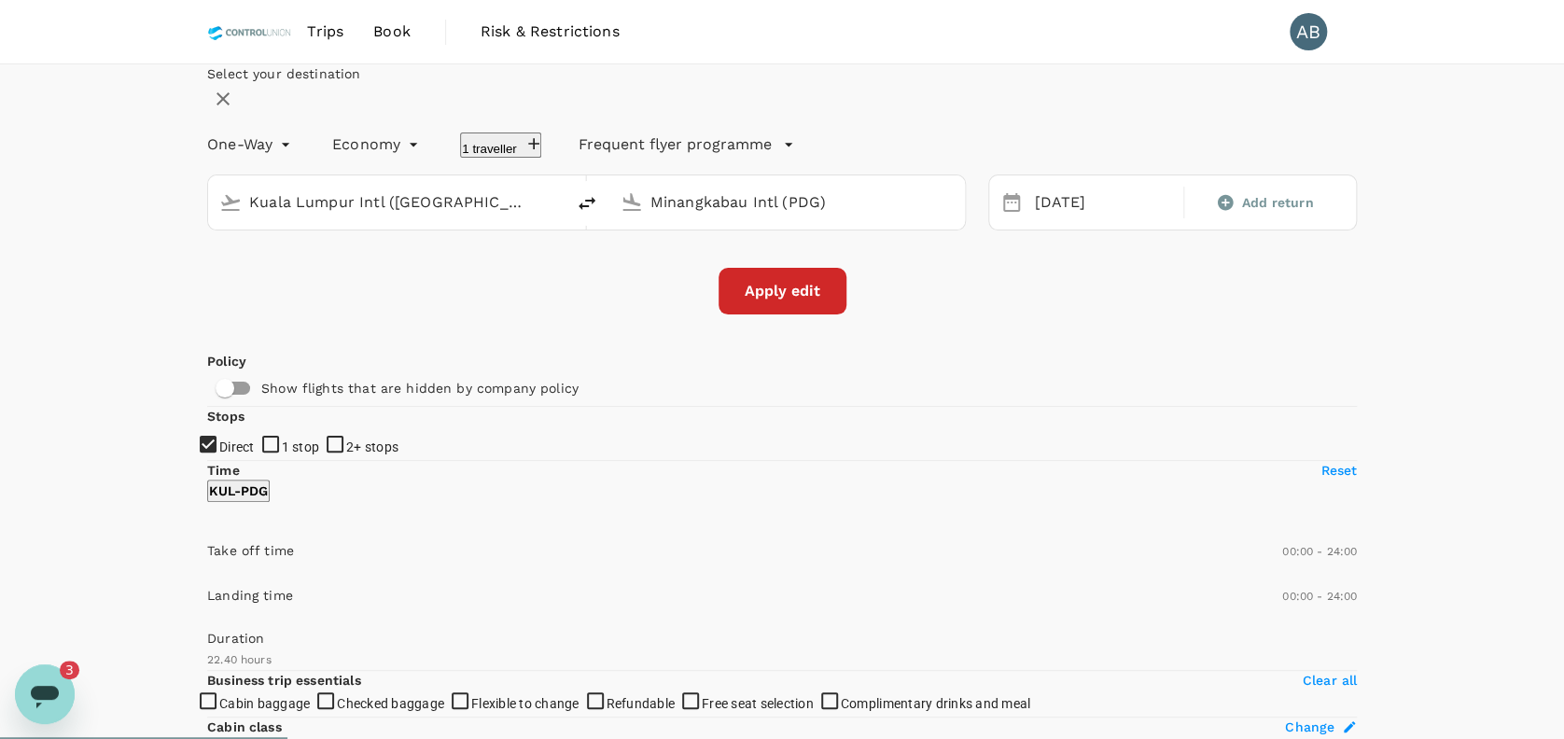
click at [771, 314] on button "Apply edit" at bounding box center [782, 291] width 128 height 47
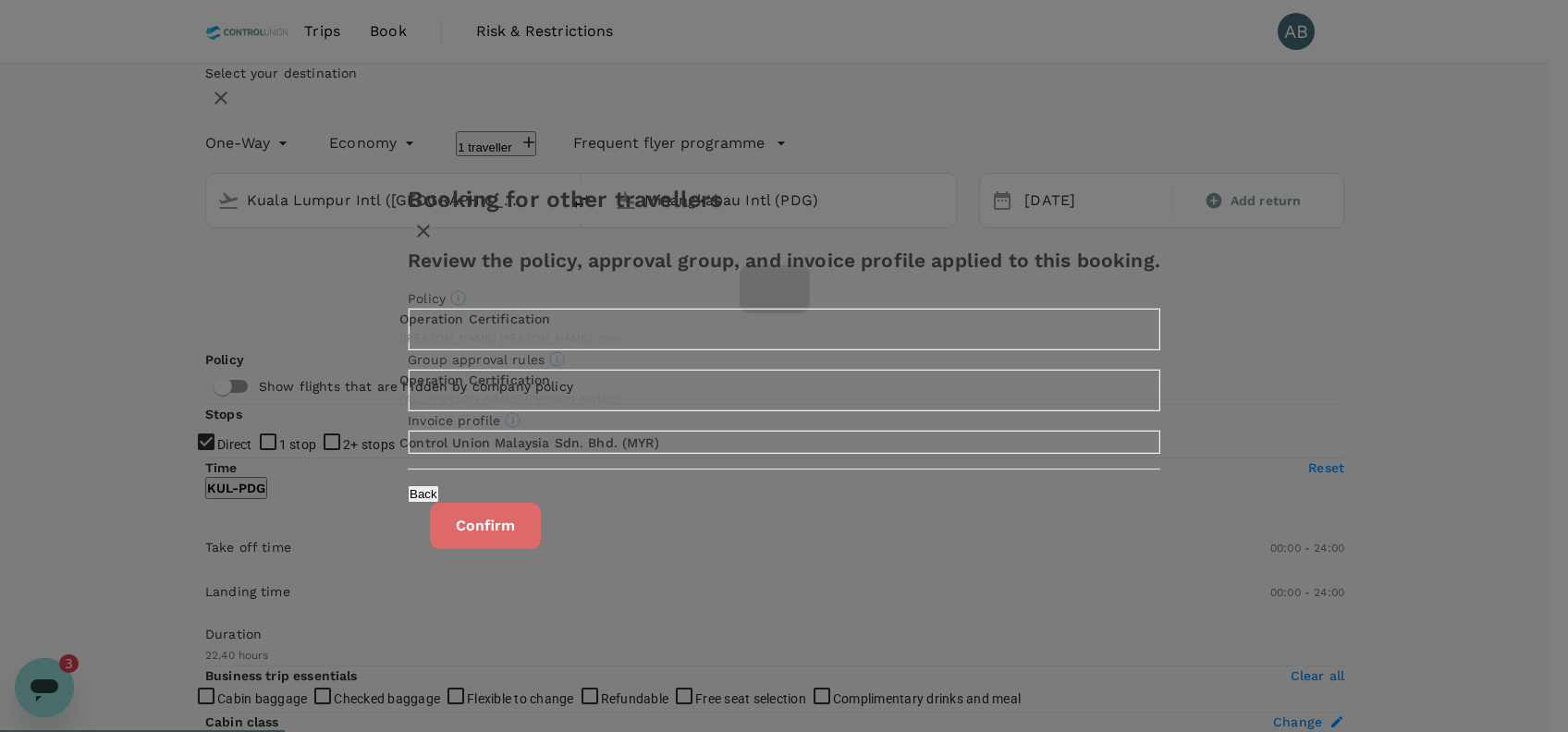
click at [541, 549] on button "Confirm" at bounding box center [486, 526] width 111 height 47
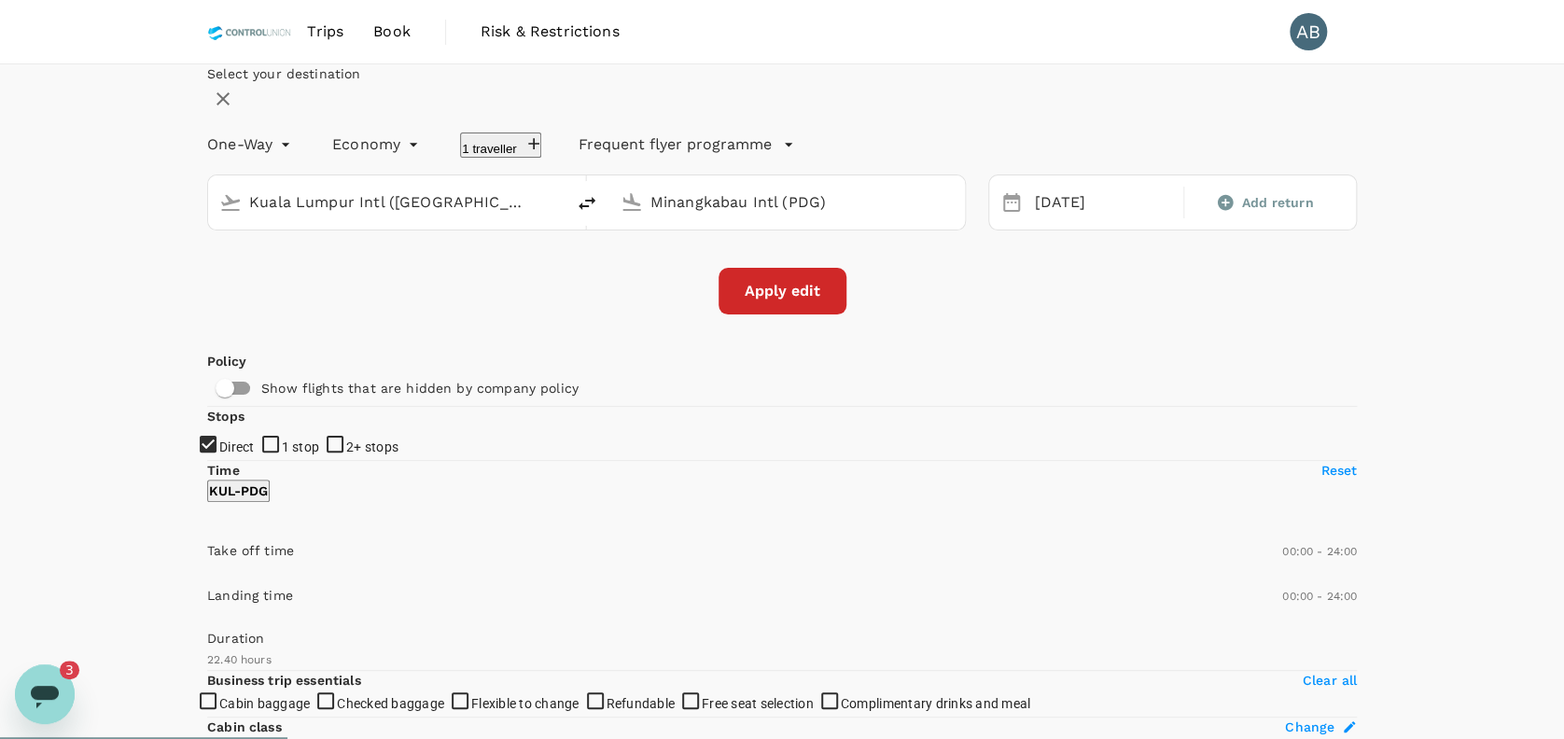
checkbox input "false"
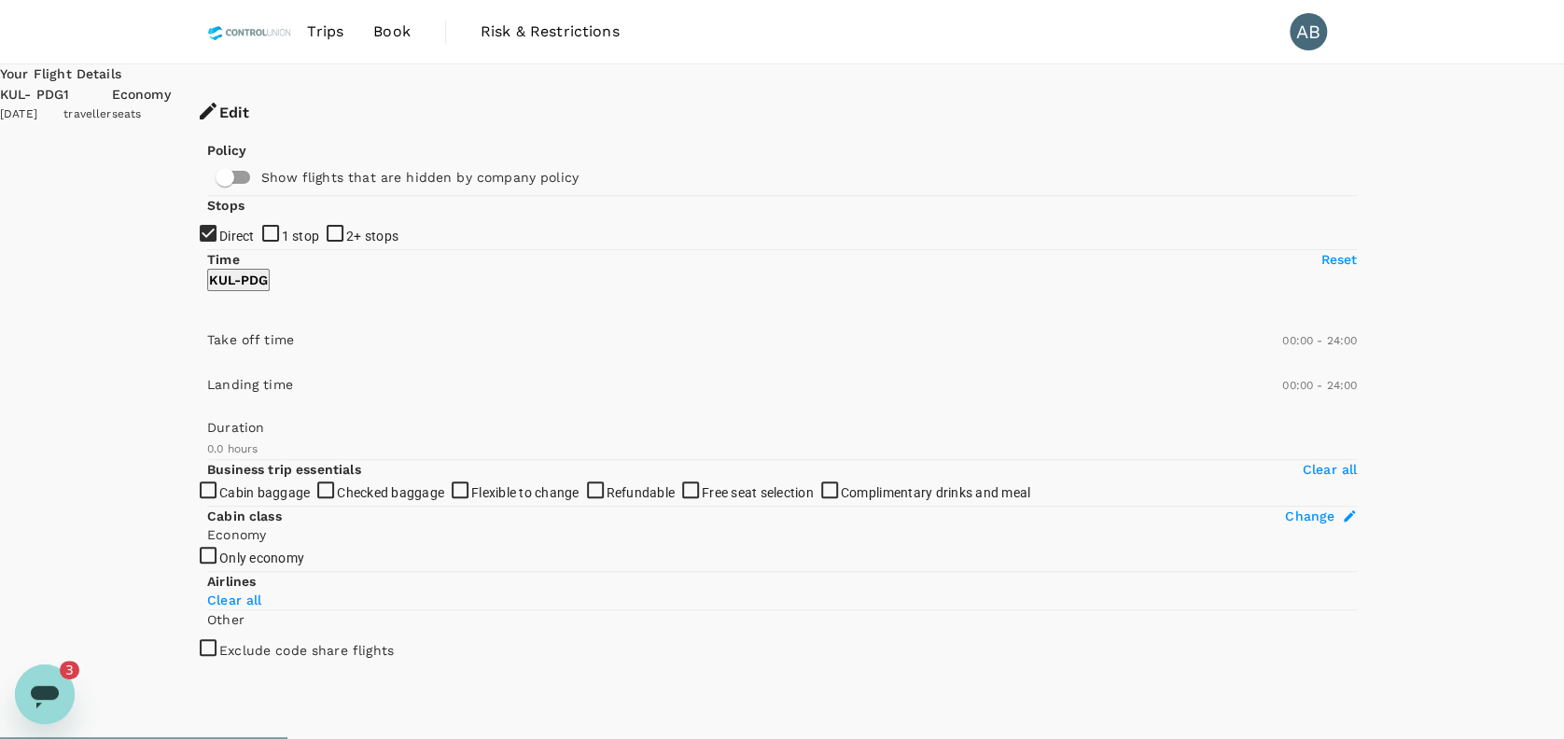
type input "865"
checkbox input "true"
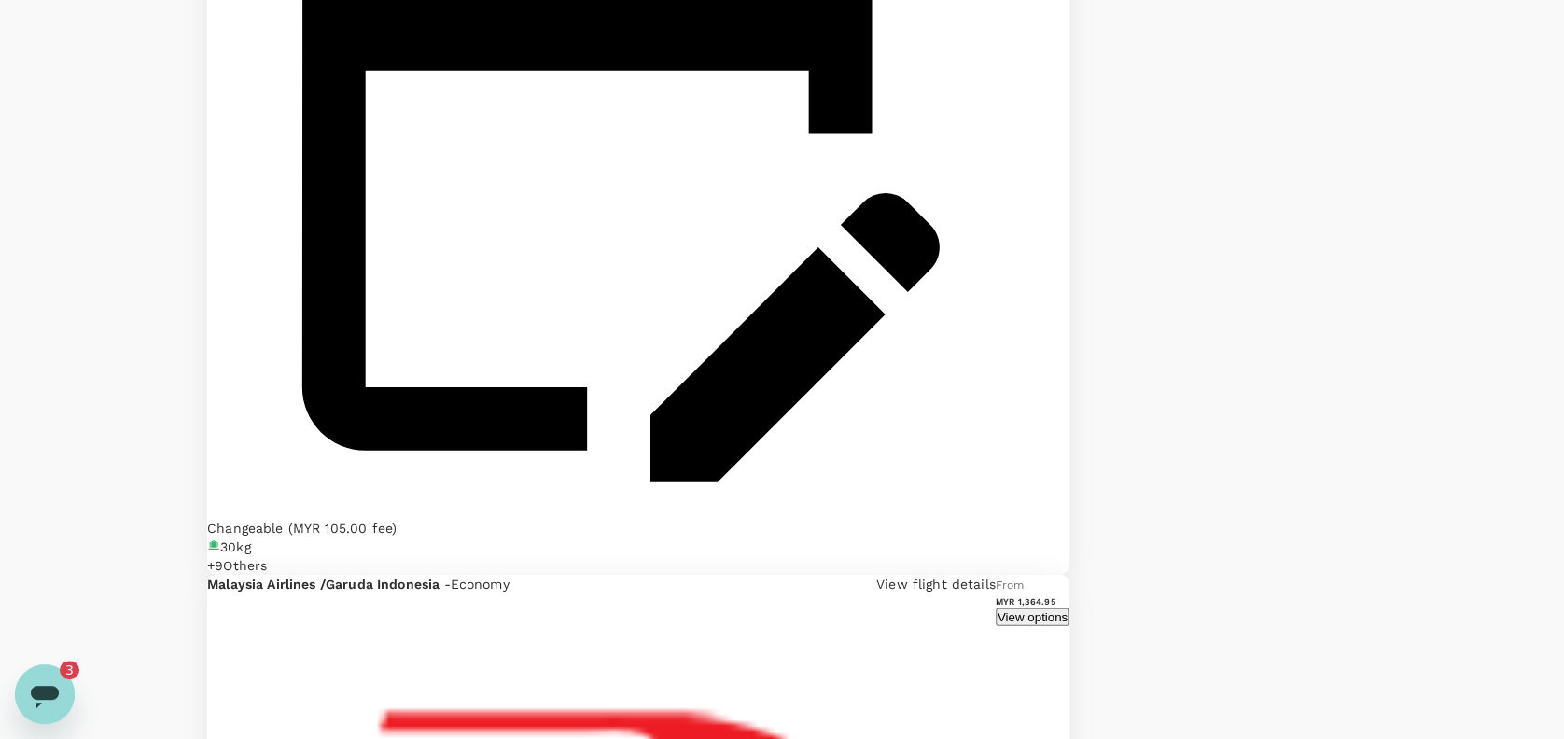
scroll to position [1990, 0]
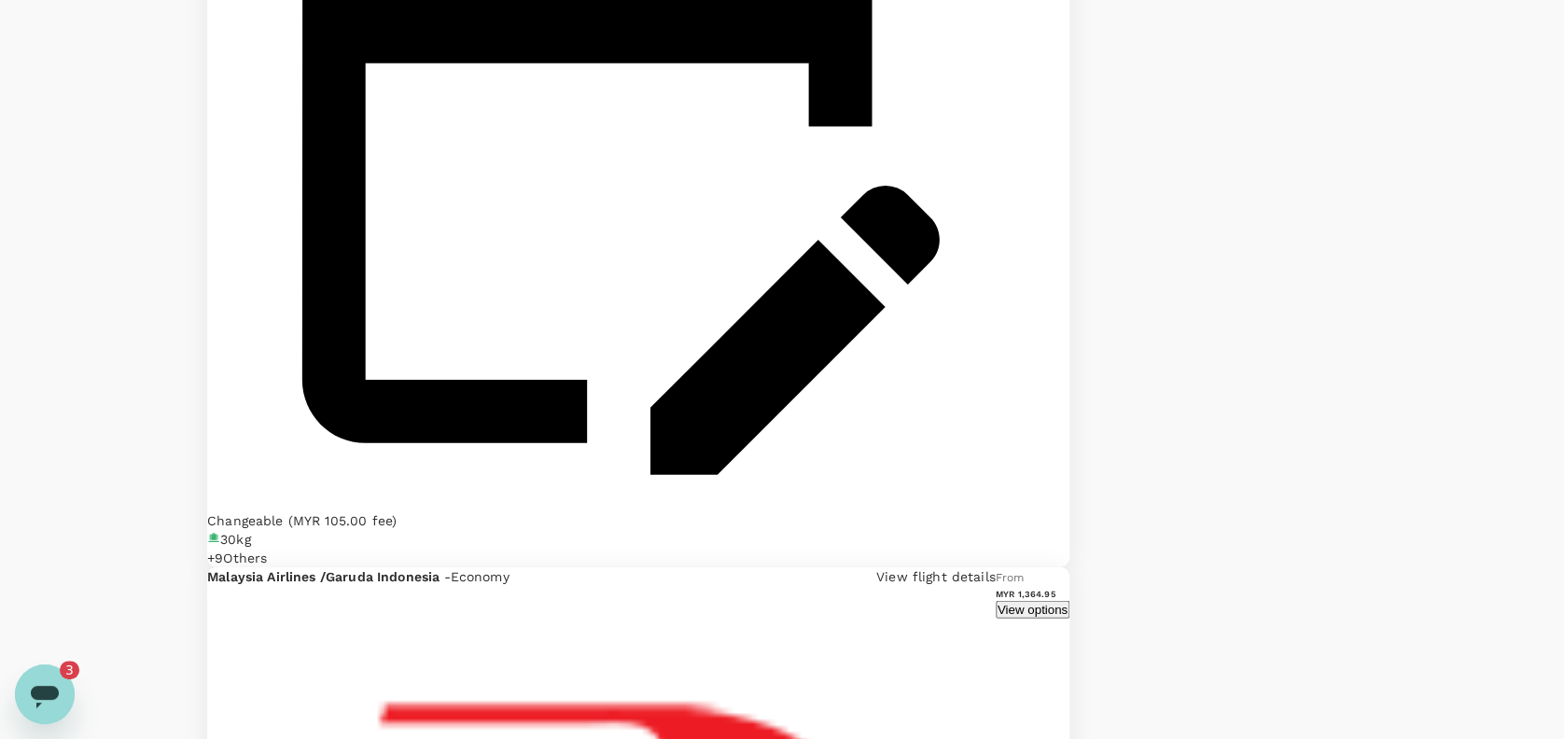
type input "1475"
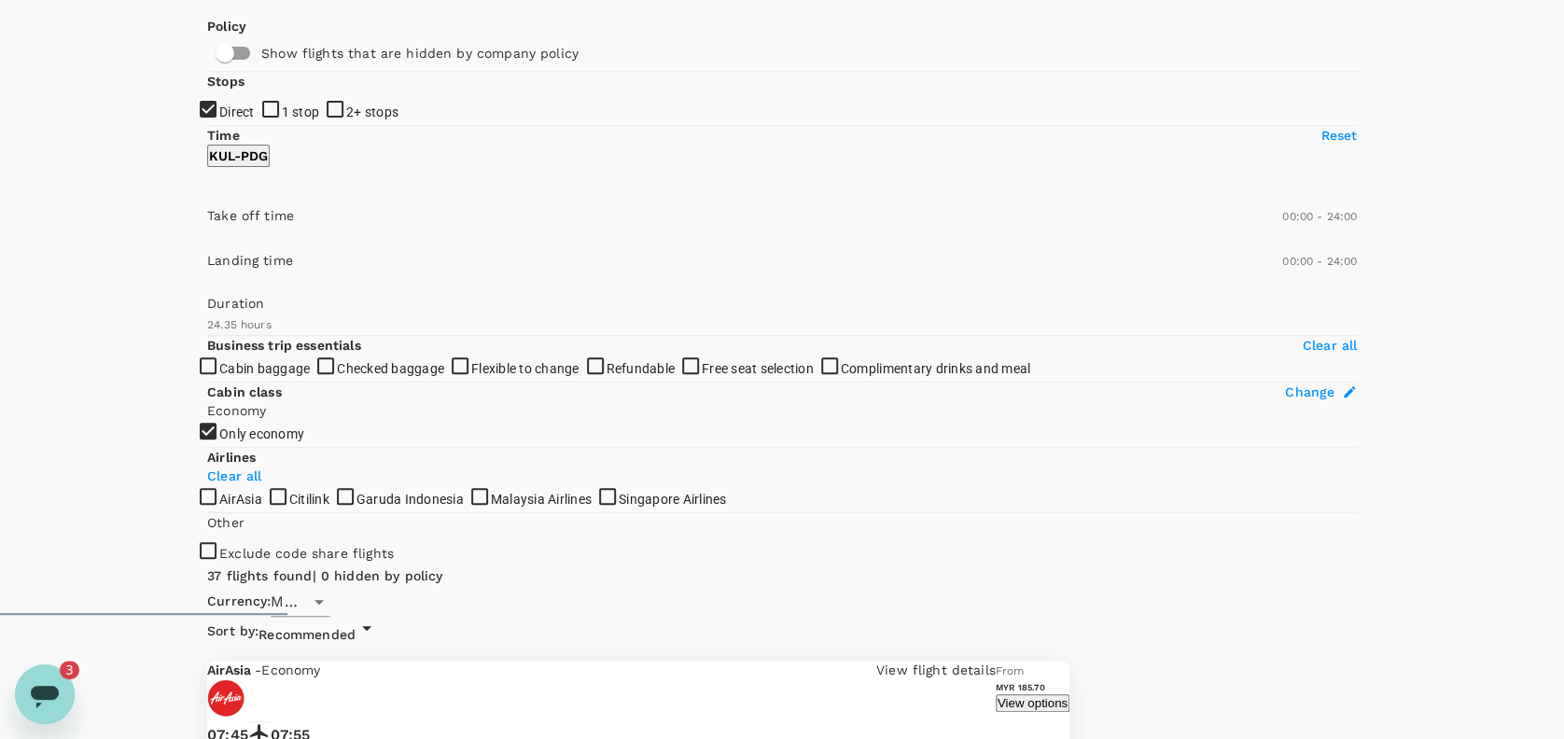
scroll to position [0, 0]
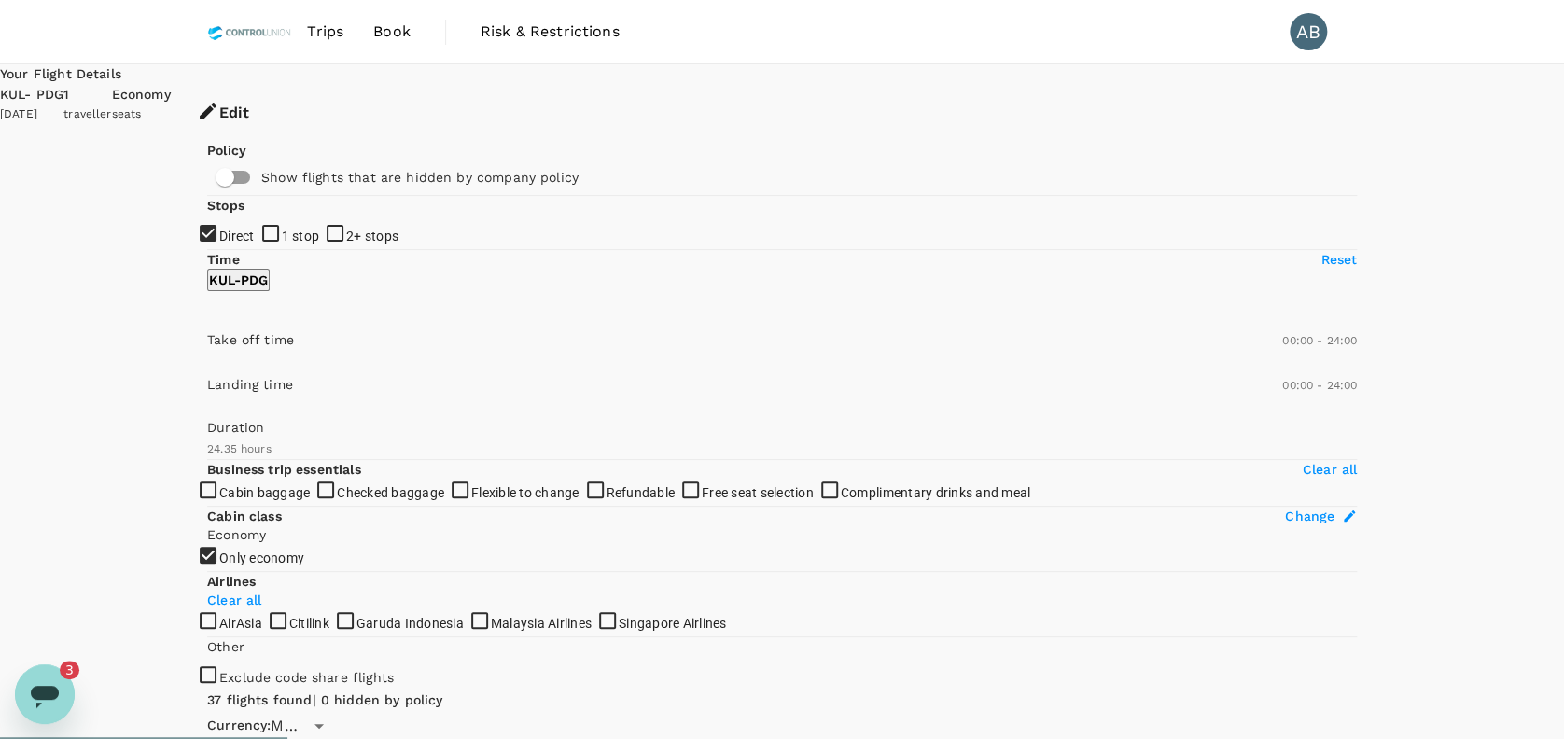
click at [875, 690] on div "37 flights found | 0 hidden by policy" at bounding box center [638, 700] width 862 height 21
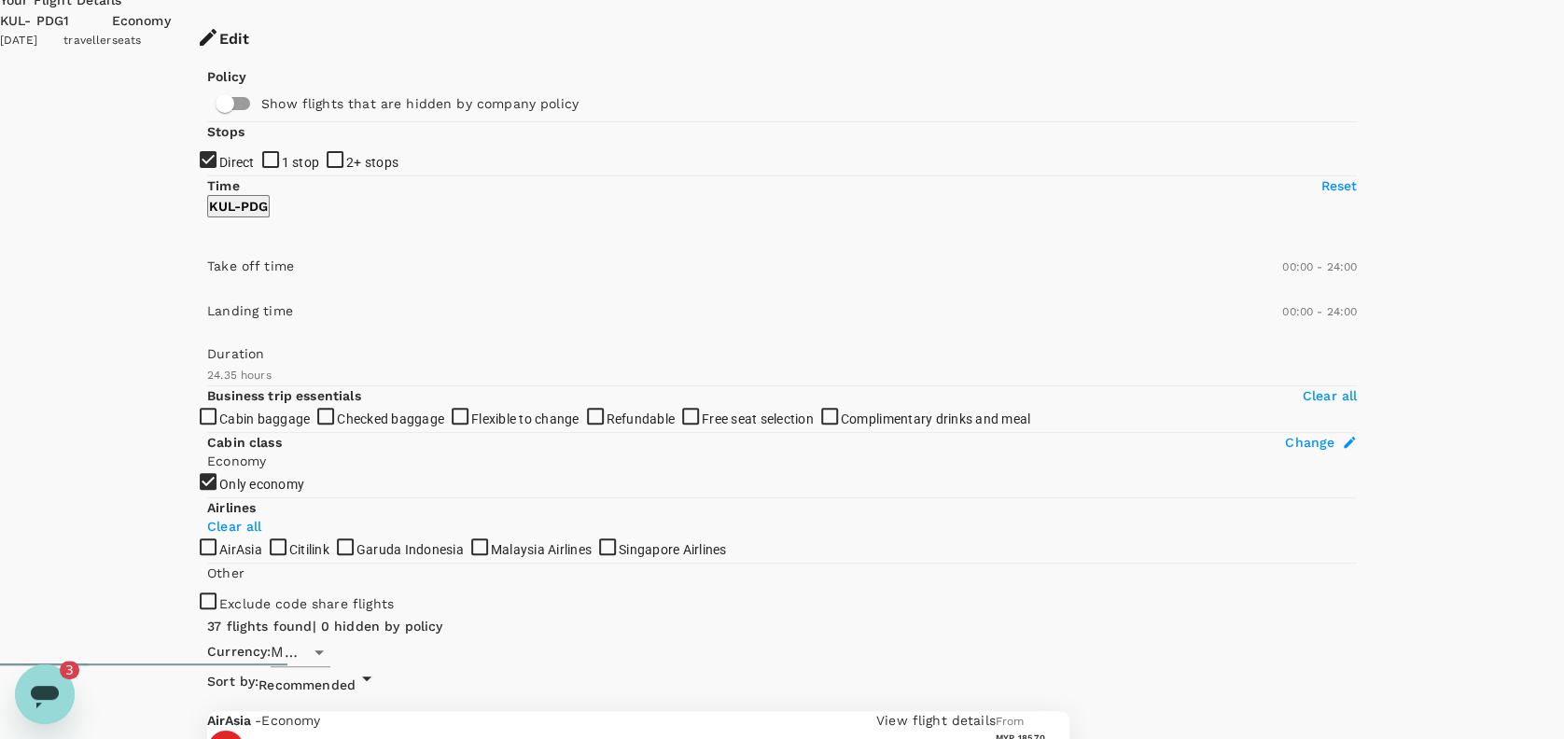
scroll to position [72, 0]
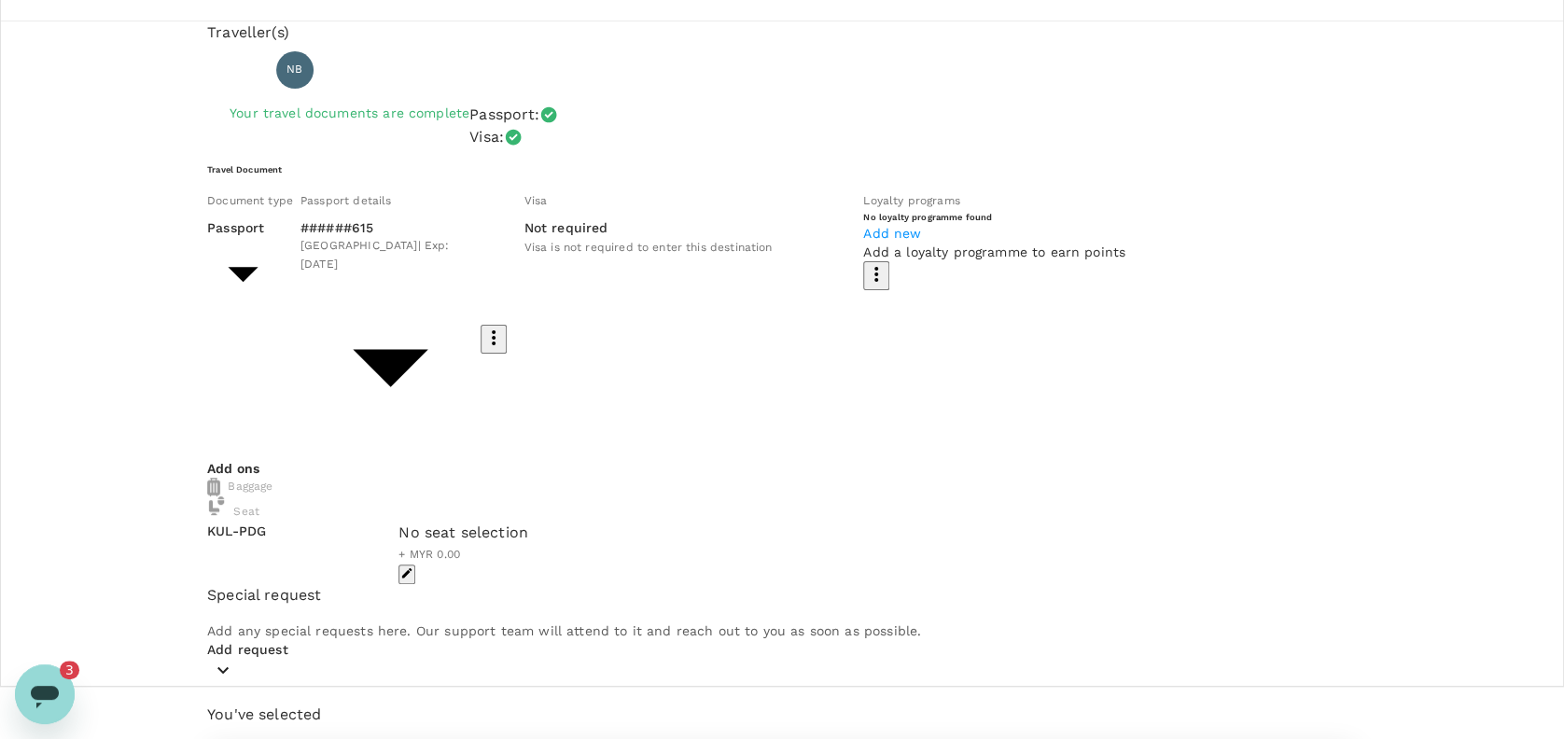
scroll to position [80, 0]
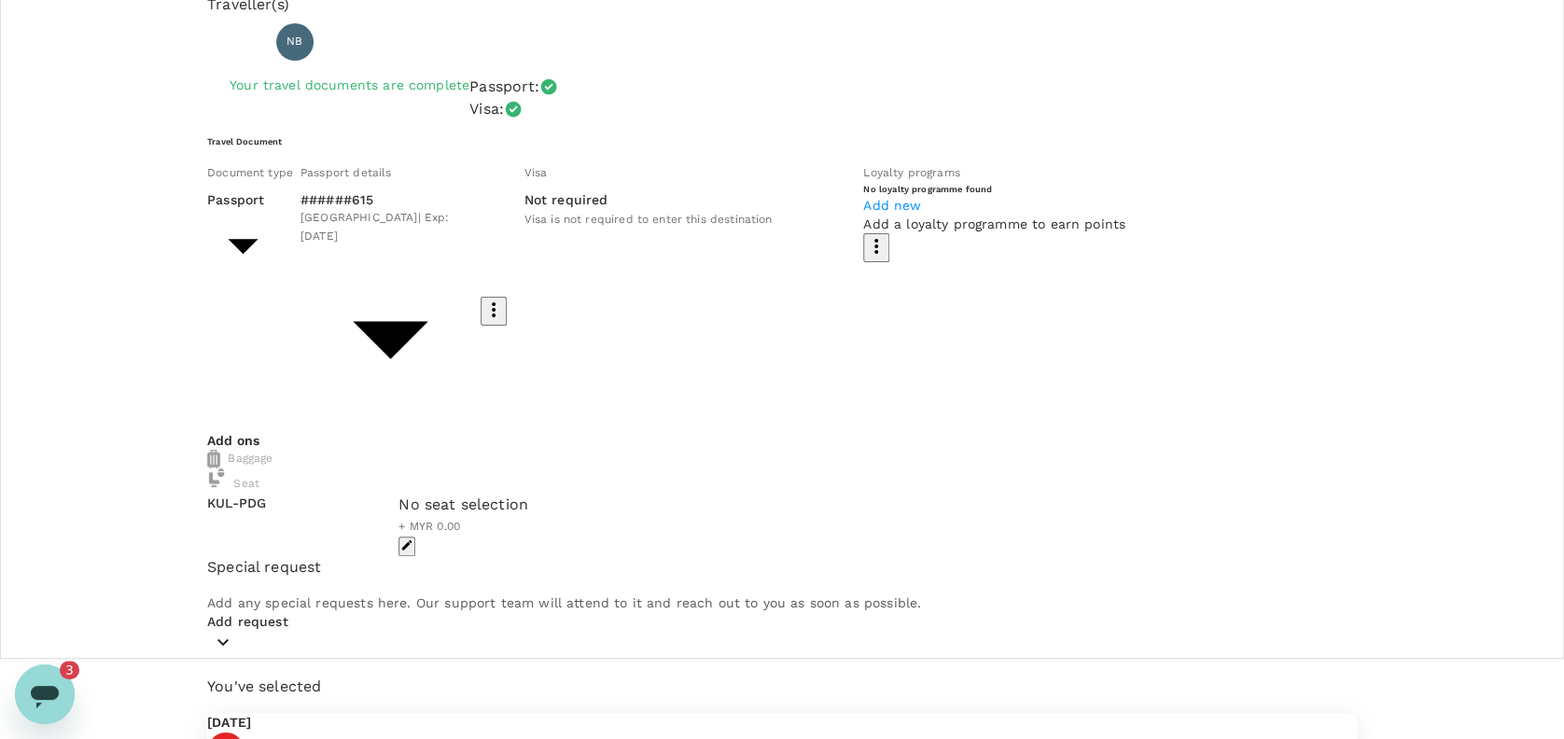
click at [234, 631] on icon "button" at bounding box center [223, 642] width 22 height 22
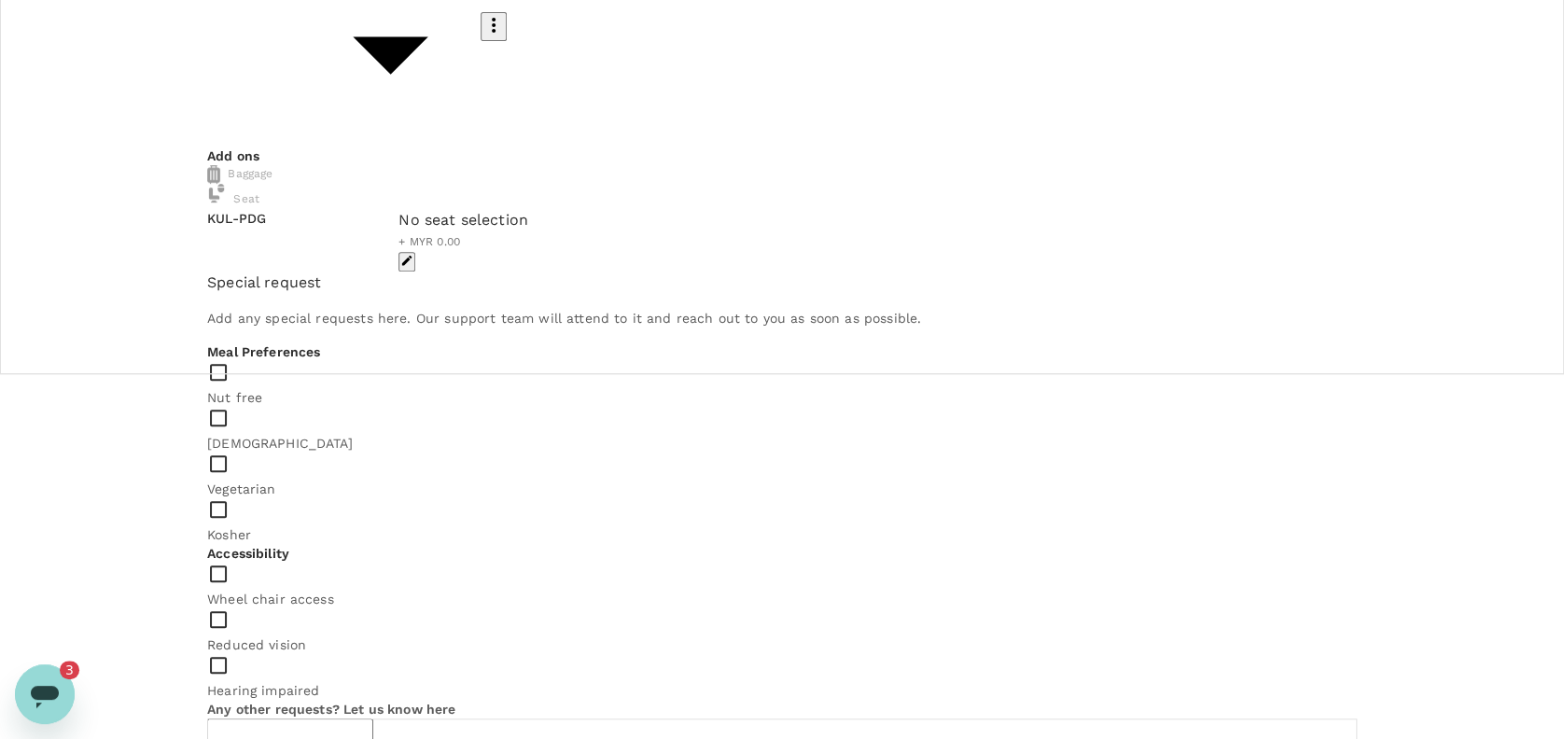
scroll to position [378, 0]
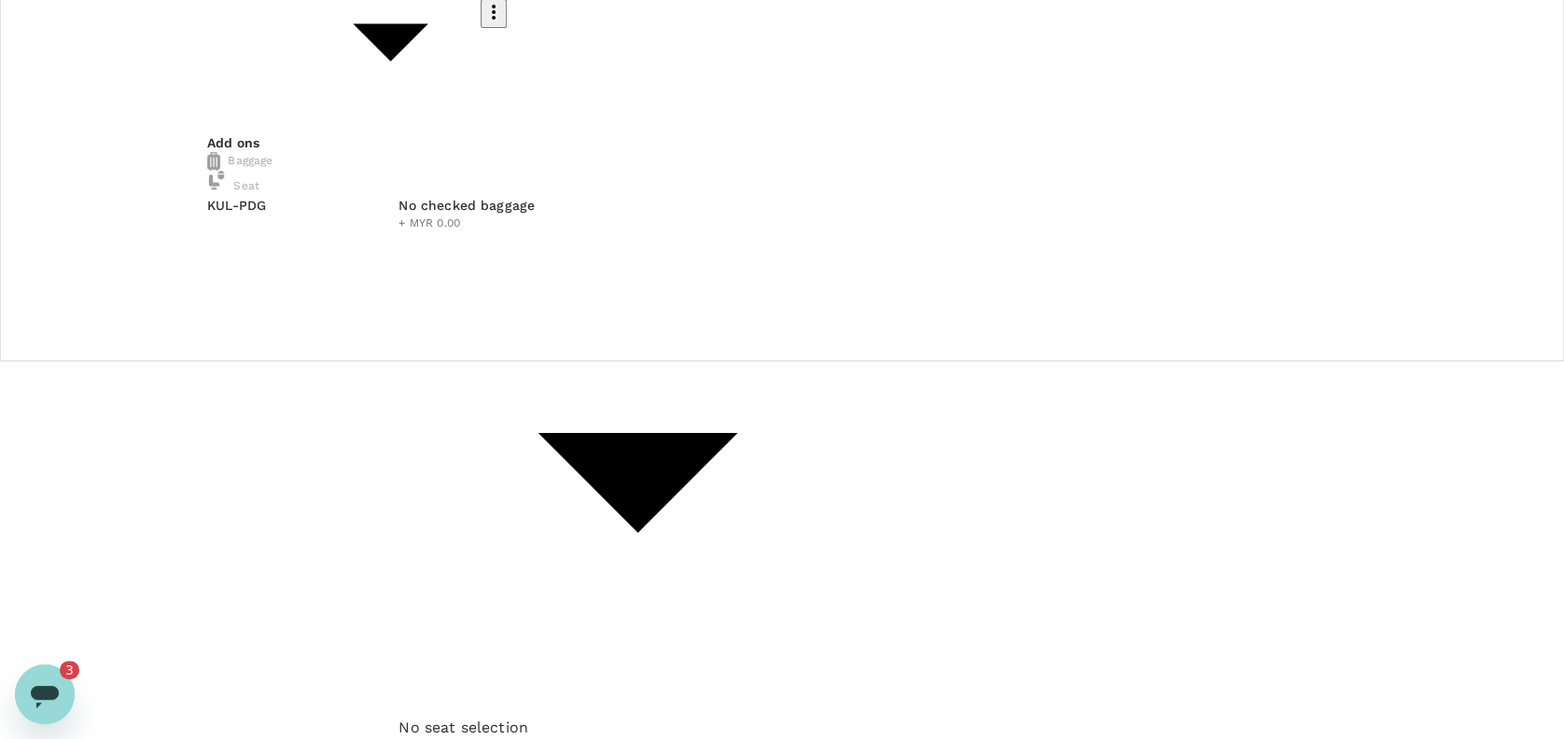
checkbox input "true"
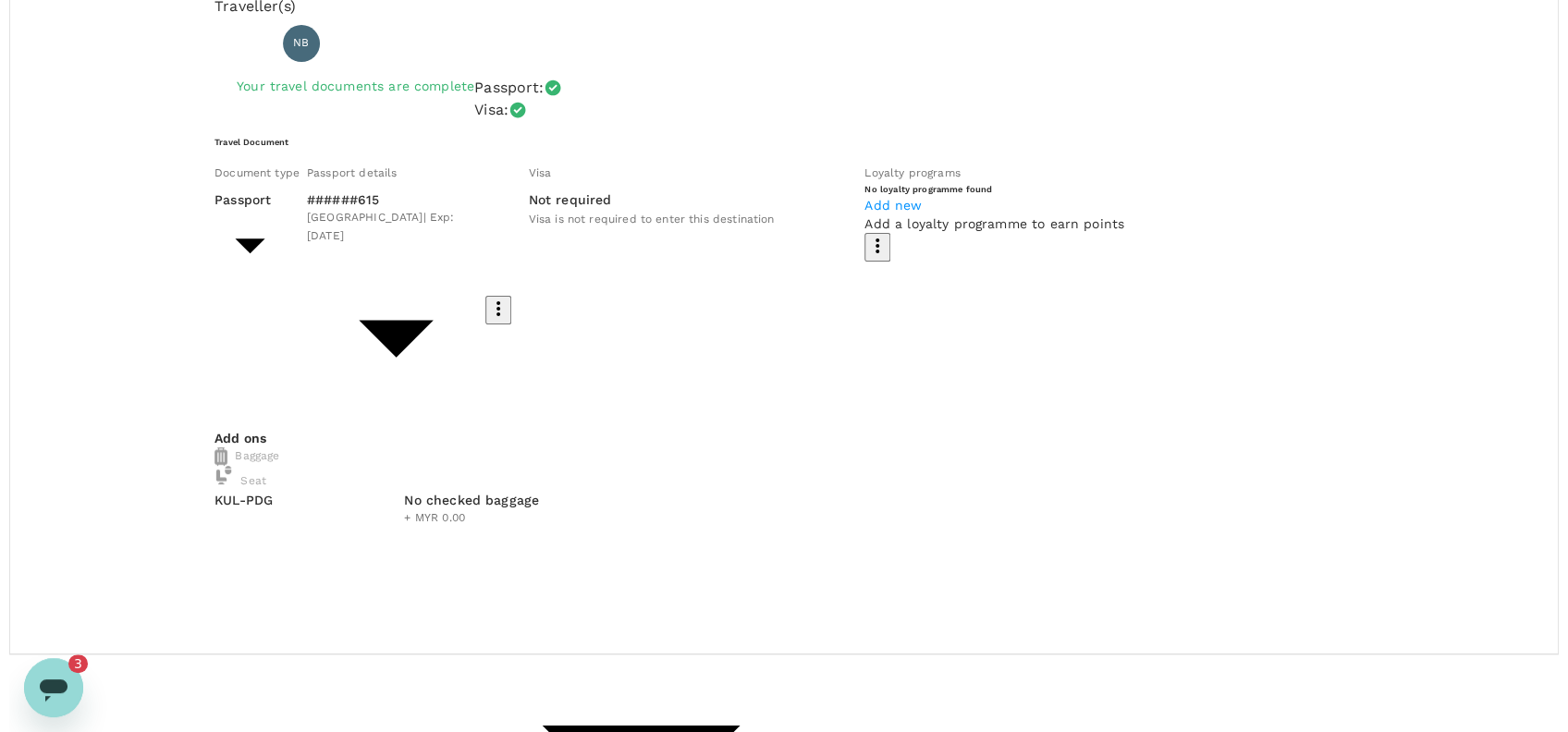
scroll to position [5, 0]
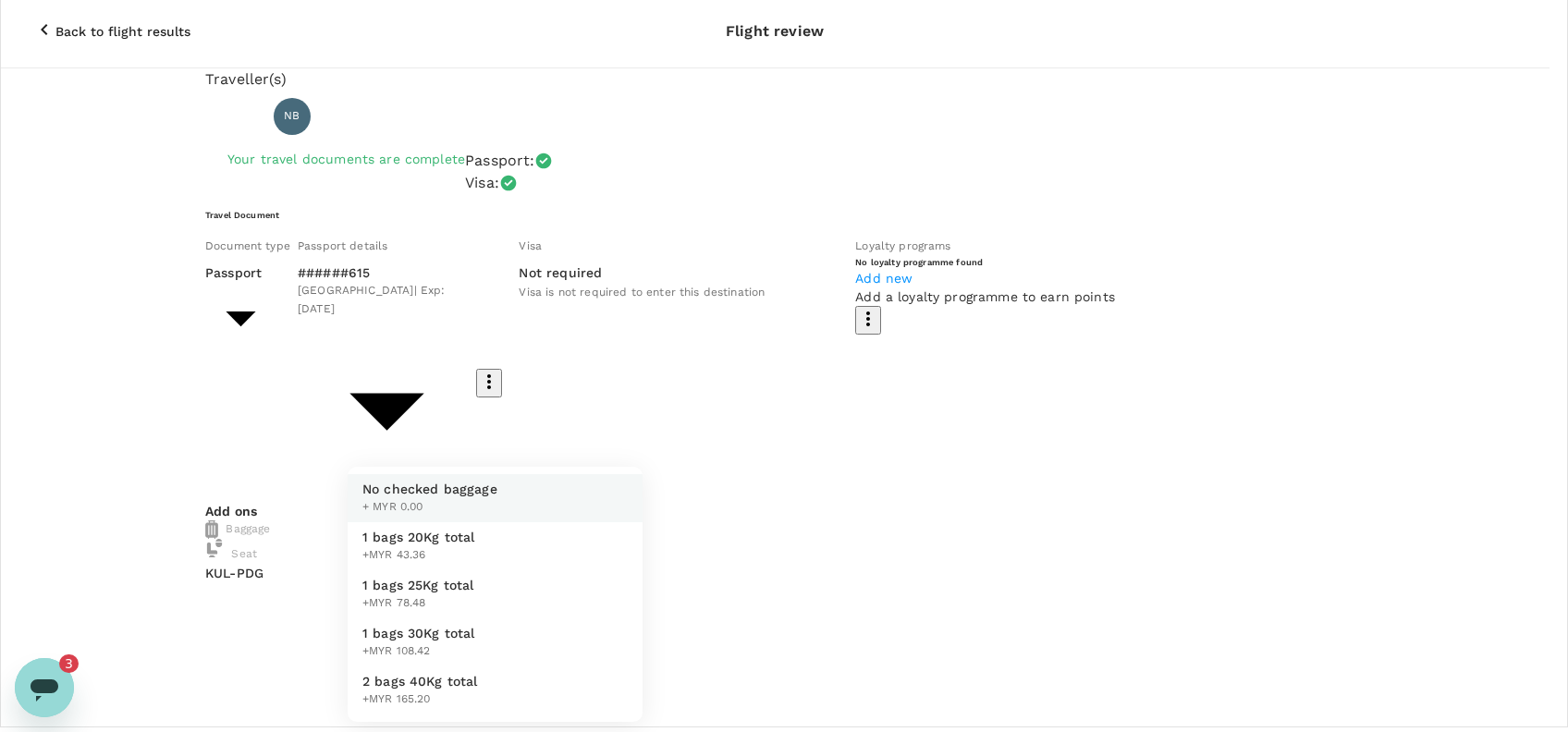
click at [442, 542] on span "1 bags 20Kg total" at bounding box center [419, 537] width 113 height 19
type input "1 - 43.36"
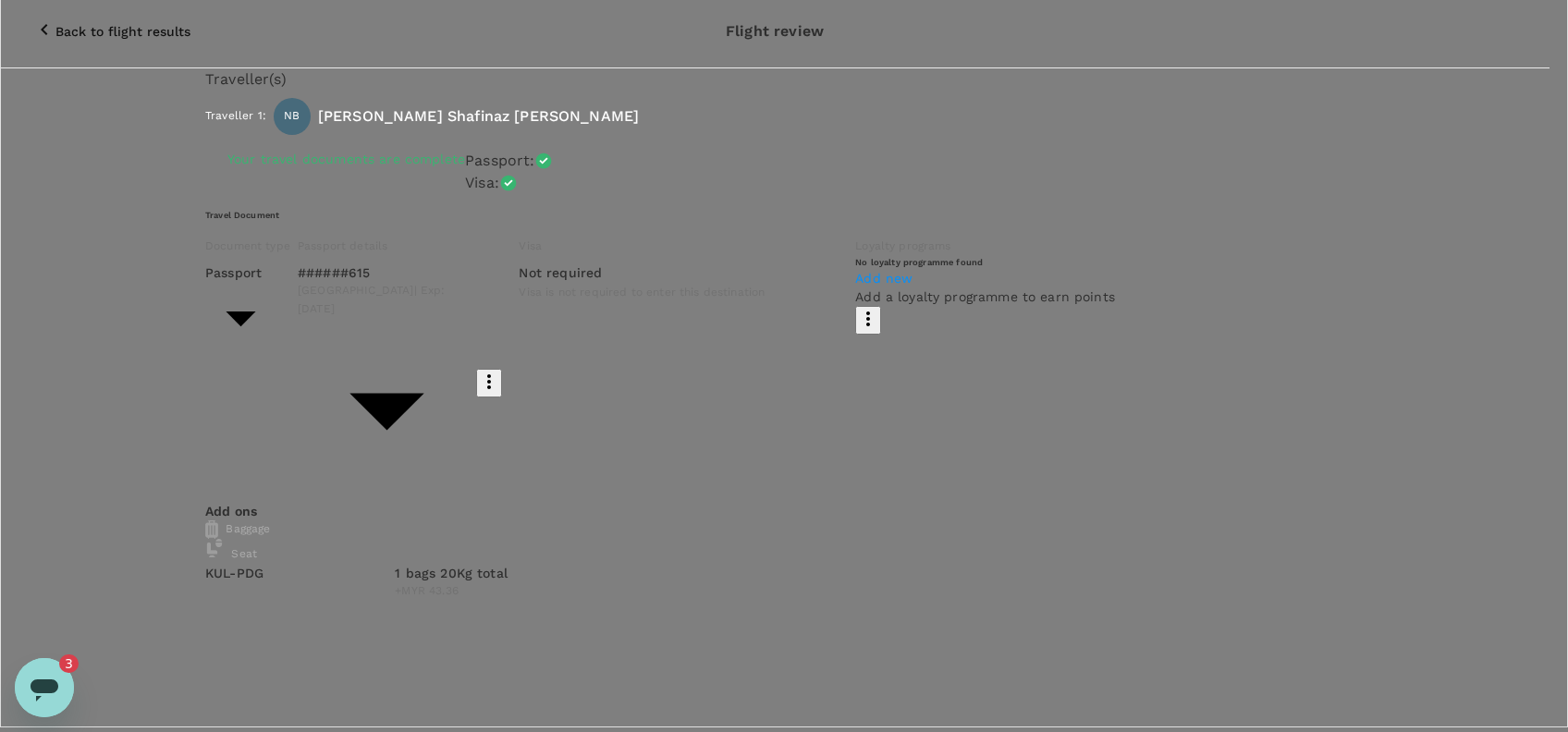
type input "9e254831-a140-43d4-90d9-f4bdc71b84d3"
paste textarea "Hi @Hariz / @[GEOGRAPHIC_DATA], Requesting your approval for the flight below: …"
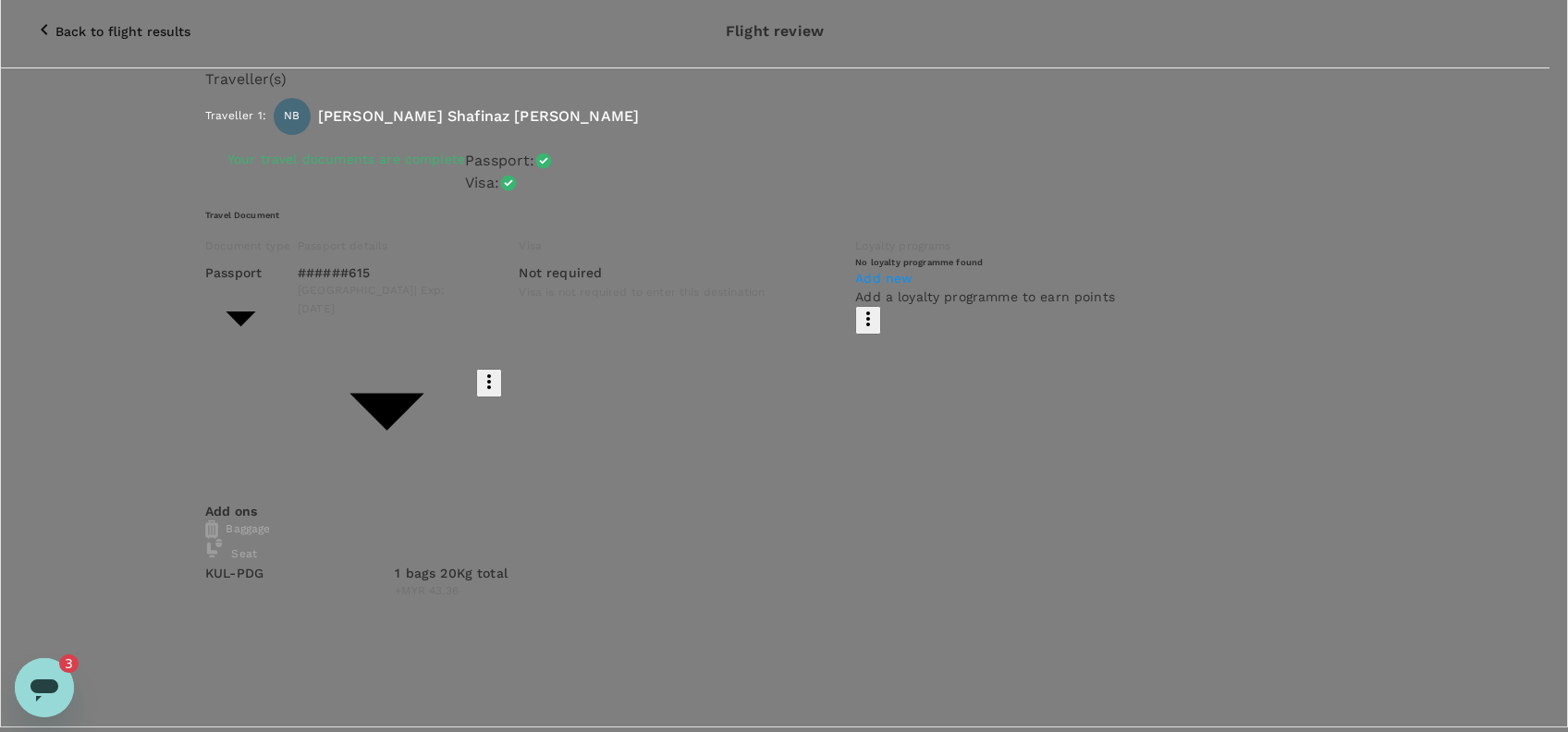
scroll to position [49, 0]
drag, startPoint x: 410, startPoint y: 293, endPoint x: 360, endPoint y: 293, distance: 50.0
paste textarea "23915"
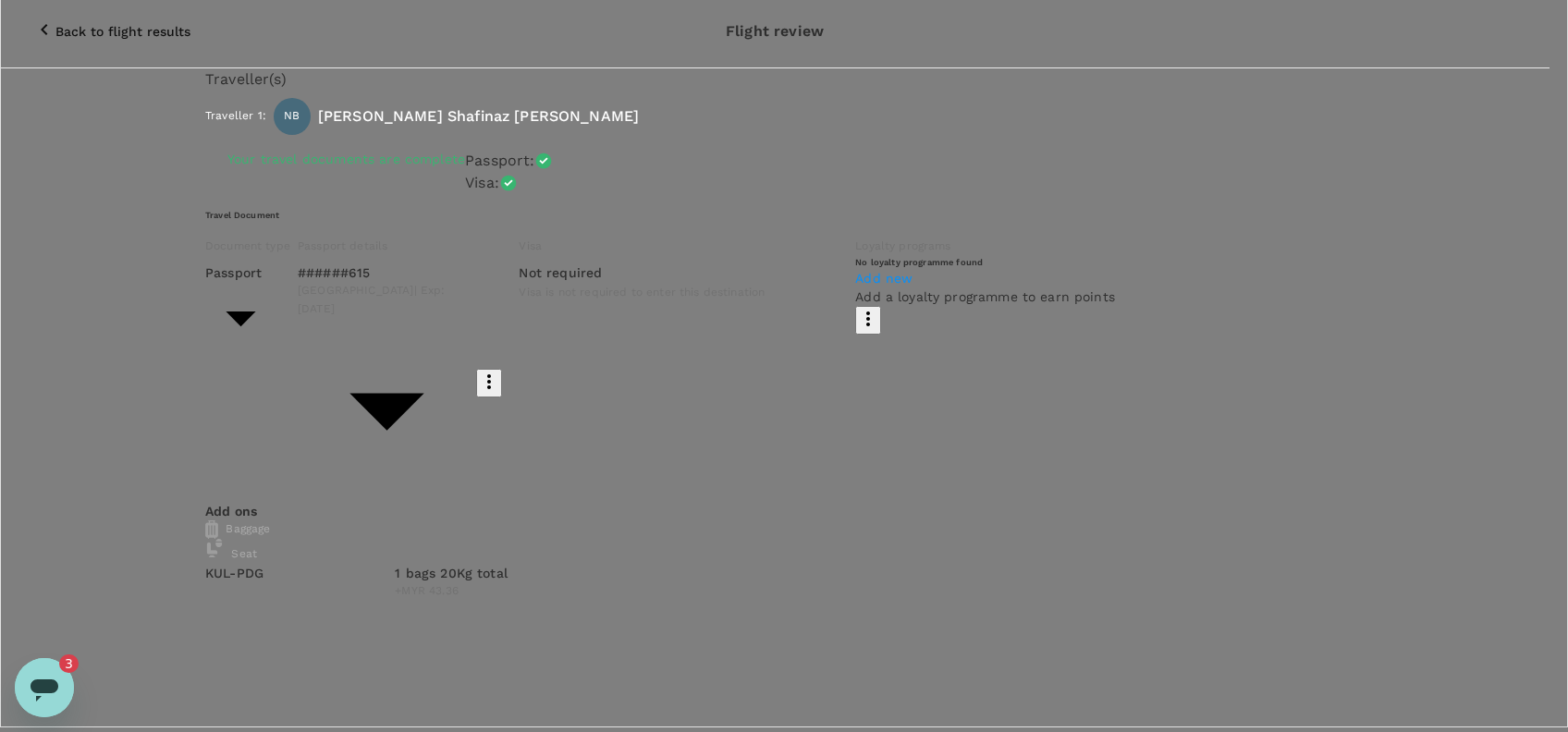
paste textarea "816404"
drag, startPoint x: 651, startPoint y: 318, endPoint x: 399, endPoint y: 307, distance: 252.2
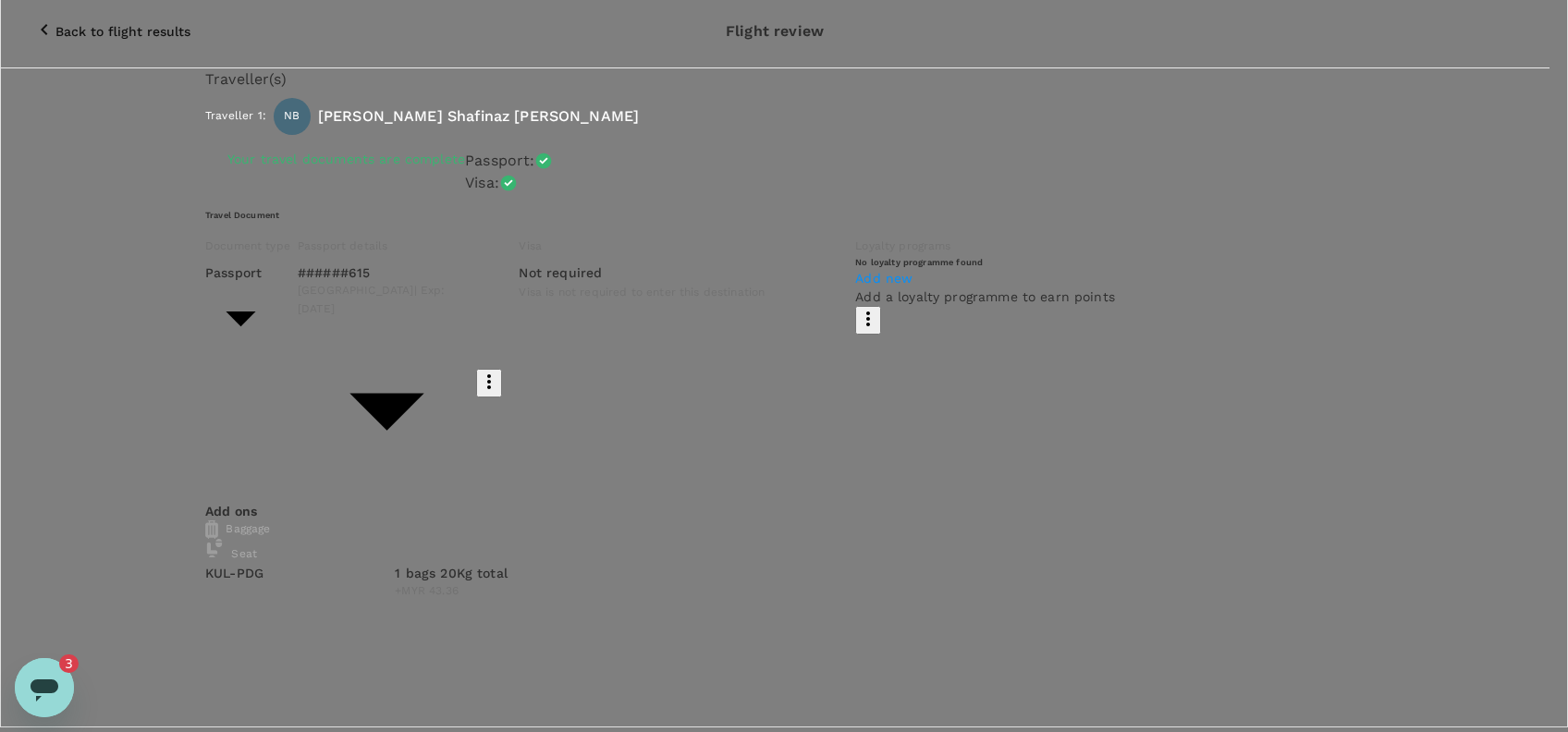
paste textarea "PT Sukajadi Sawit Mekar - Bagendang"
paste textarea "PT Wira Inno Mas"
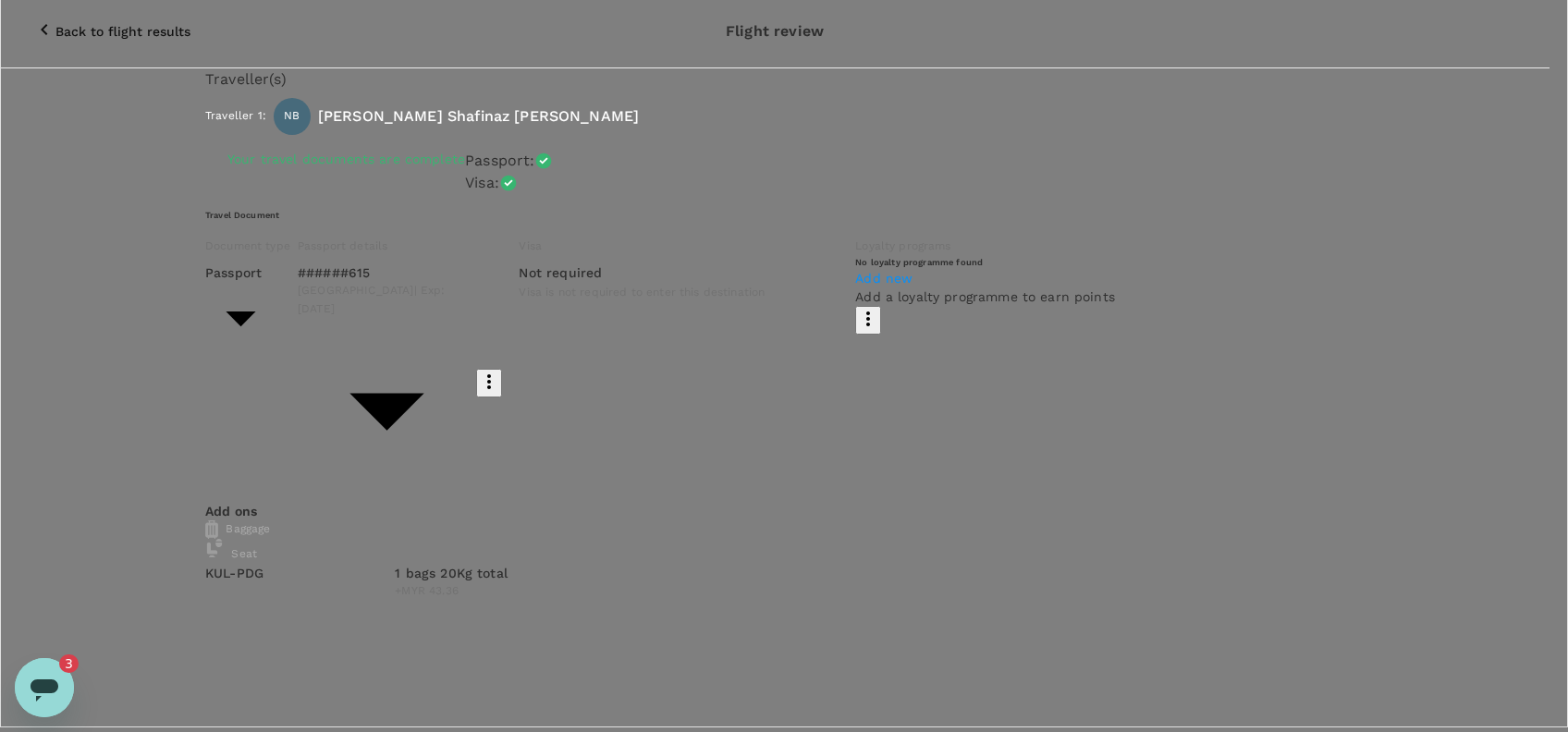
drag, startPoint x: 594, startPoint y: 328, endPoint x: 392, endPoint y: 330, distance: 202.0
drag, startPoint x: 433, startPoint y: 325, endPoint x: 291, endPoint y: 311, distance: 142.7
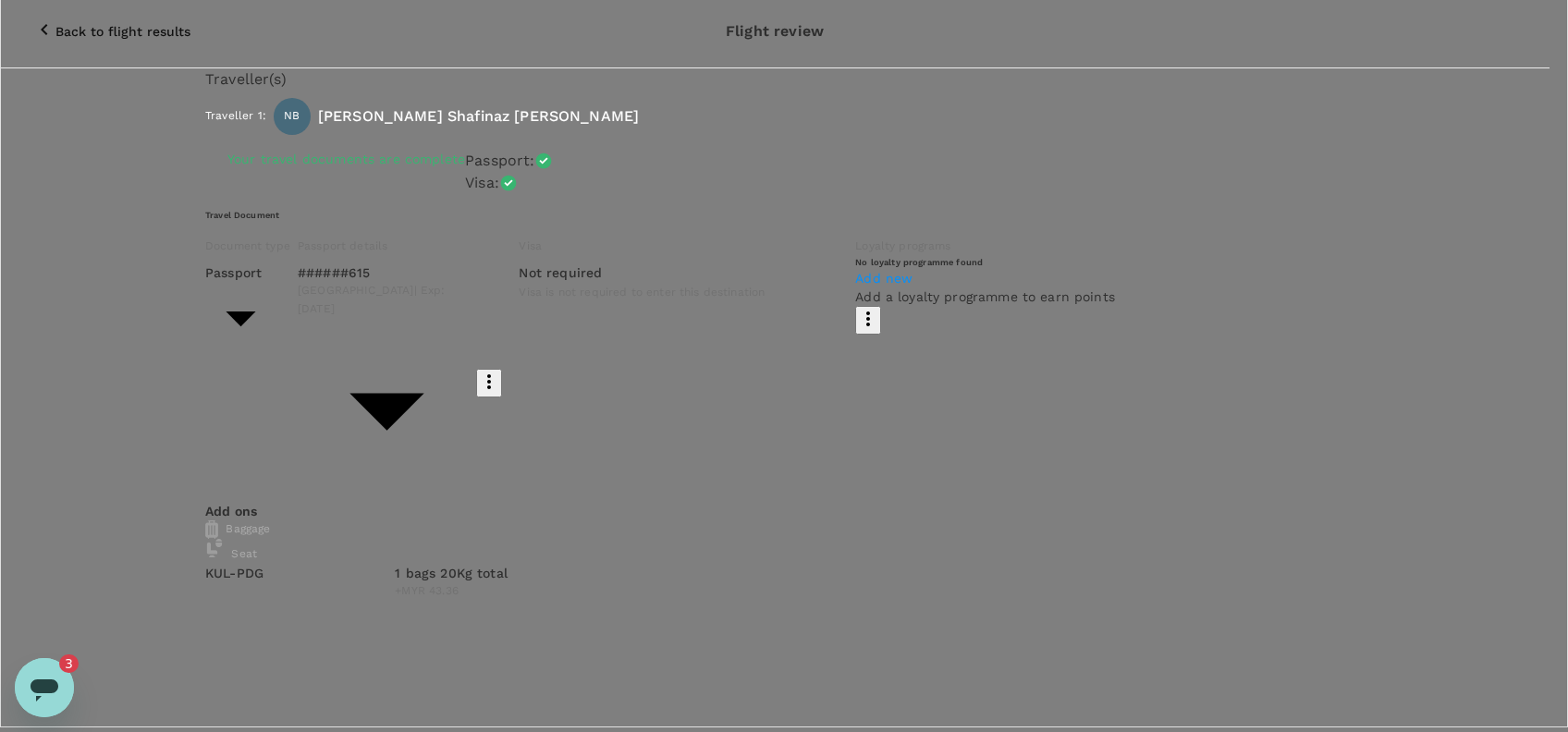
drag, startPoint x: 759, startPoint y: 336, endPoint x: 745, endPoint y: 333, distance: 14.3
drag, startPoint x: 747, startPoint y: 332, endPoint x: 608, endPoint y: 332, distance: 139.0
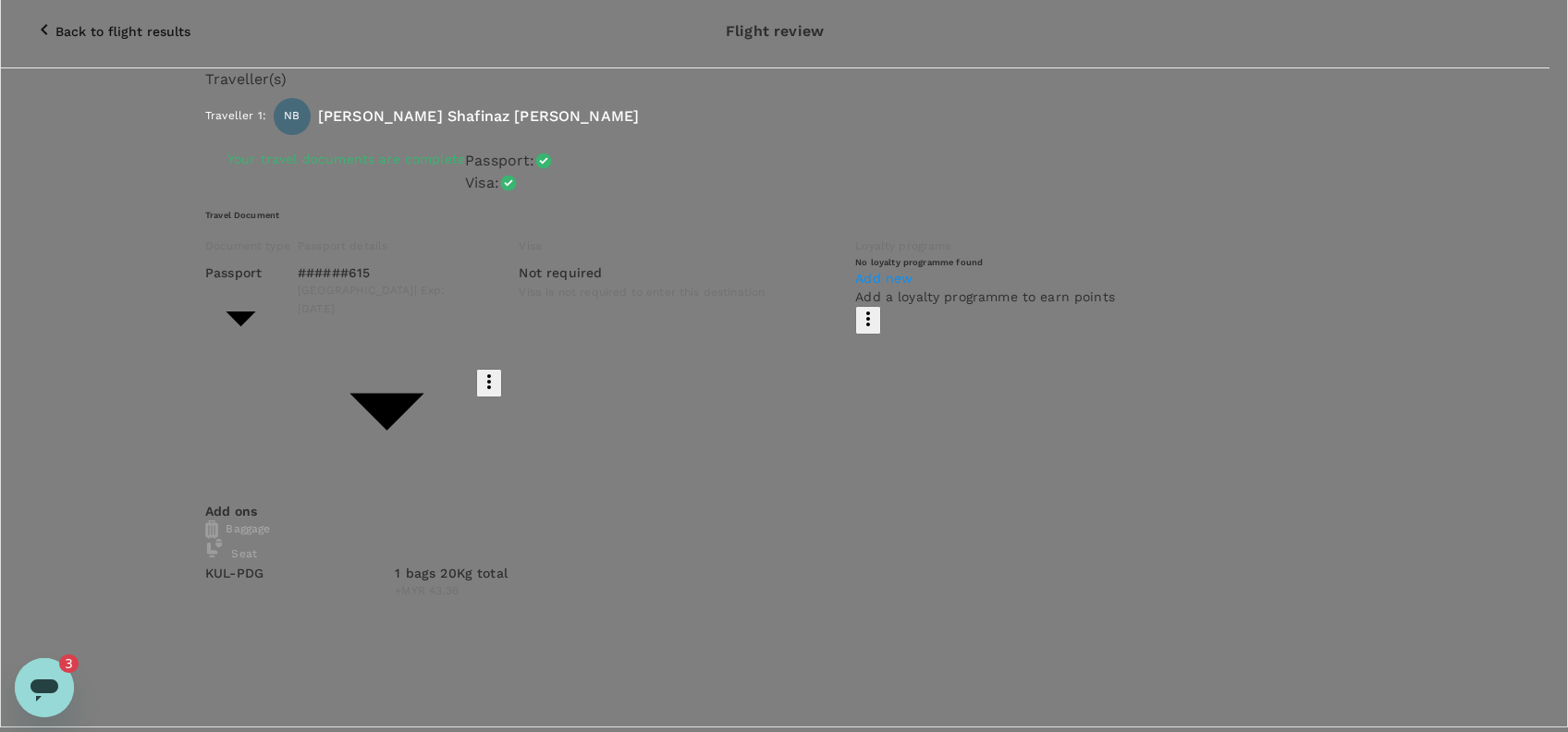
drag, startPoint x: 409, startPoint y: 319, endPoint x: 259, endPoint y: 316, distance: 150.0
type textarea "Hi @Hariz / @[GEOGRAPHIC_DATA], Requesting your approval for the flight below: …"
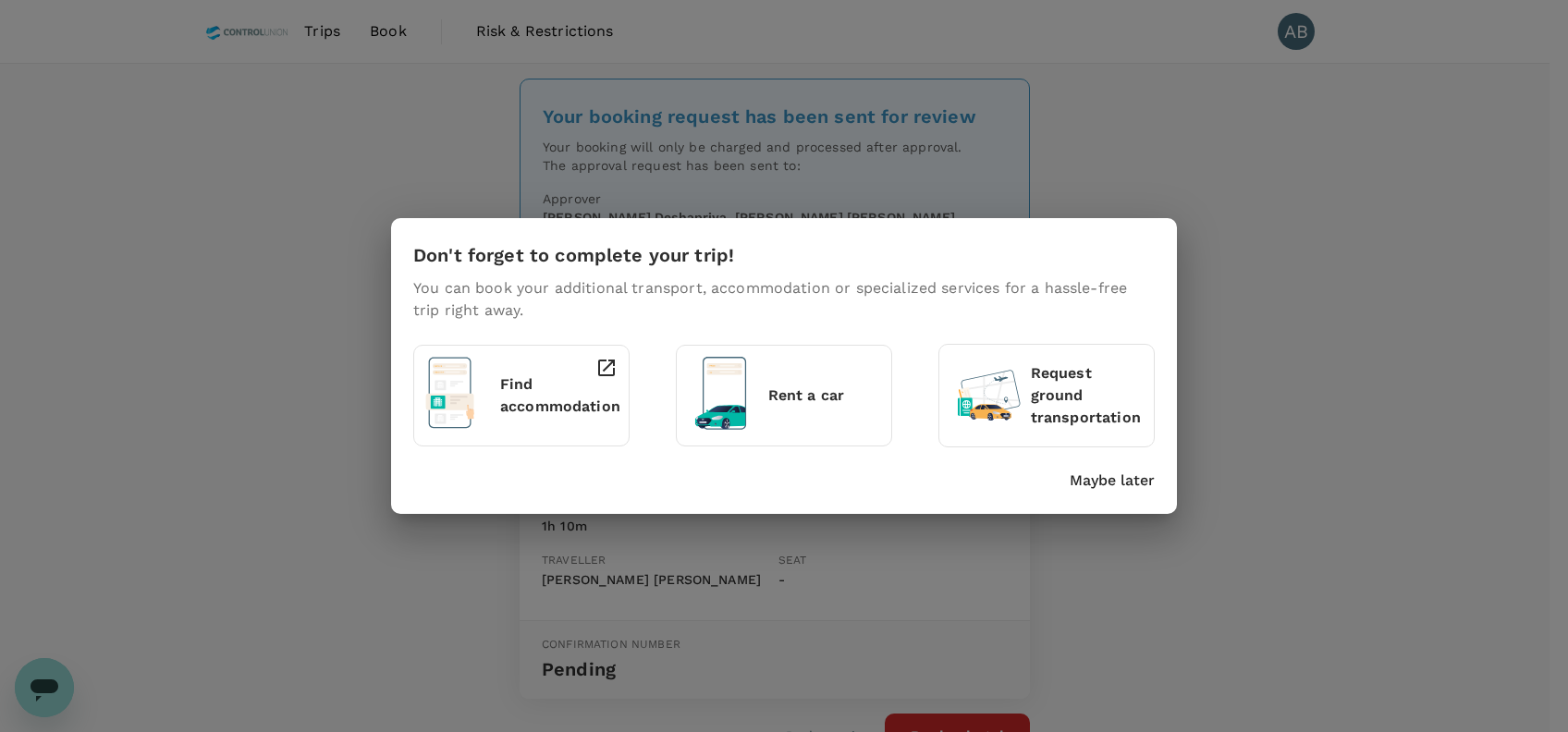
click at [1083, 478] on p "Maybe later" at bounding box center [1113, 480] width 85 height 22
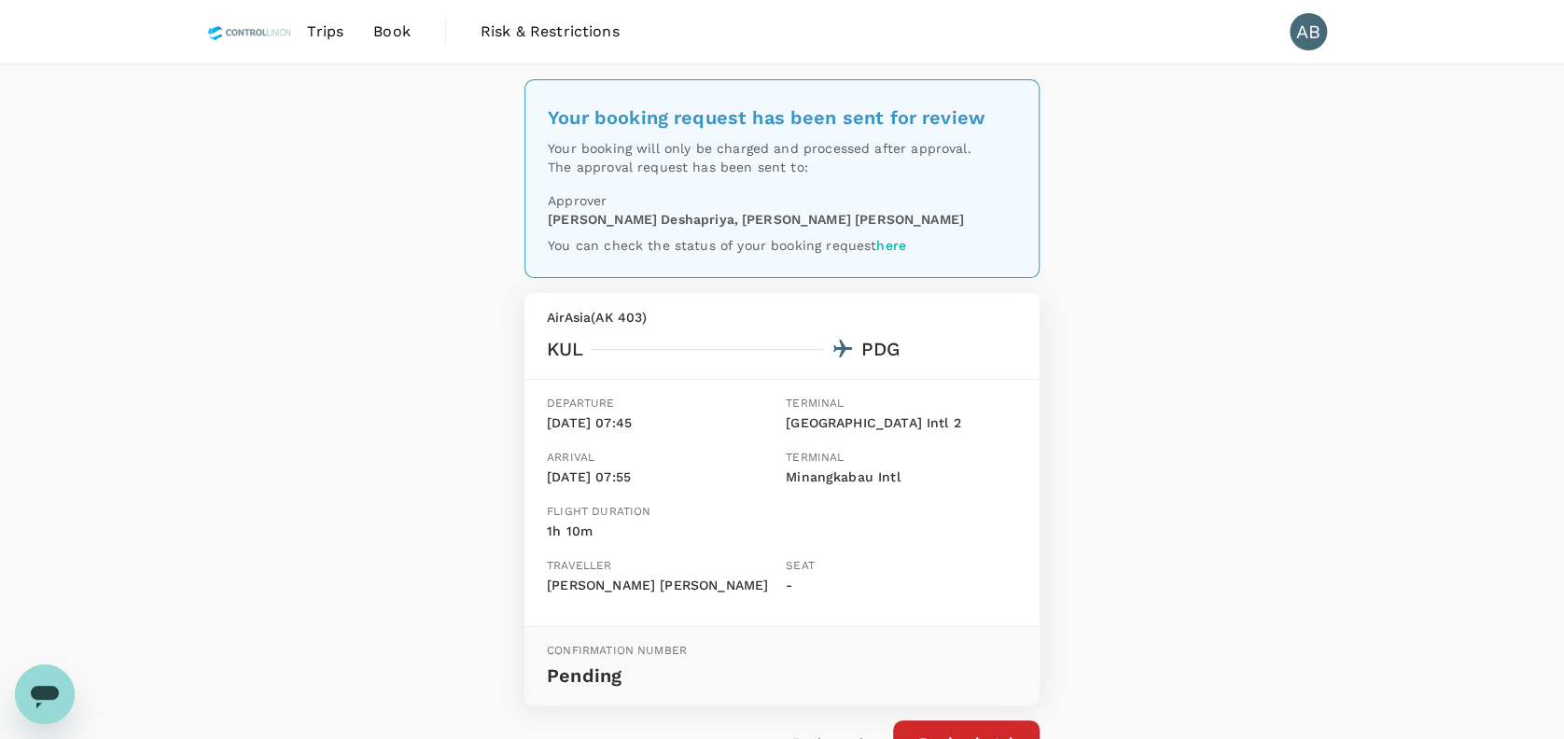
scroll to position [124, 0]
